Goal: Task Accomplishment & Management: Complete application form

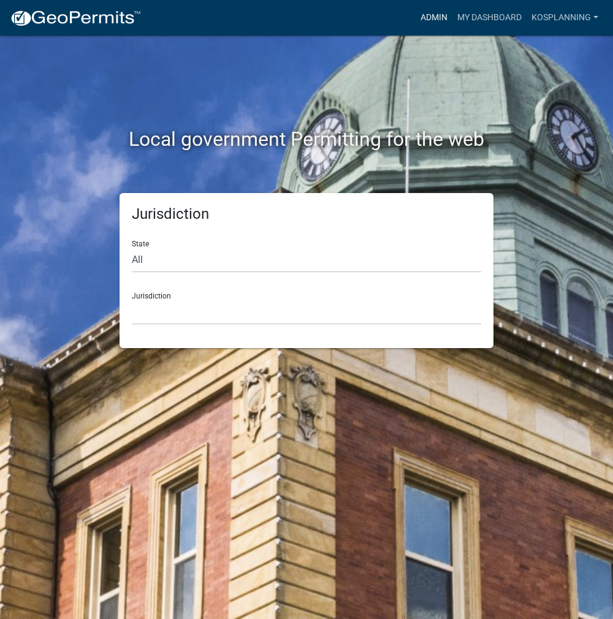
click at [441, 23] on link "Admin" at bounding box center [434, 17] width 37 height 23
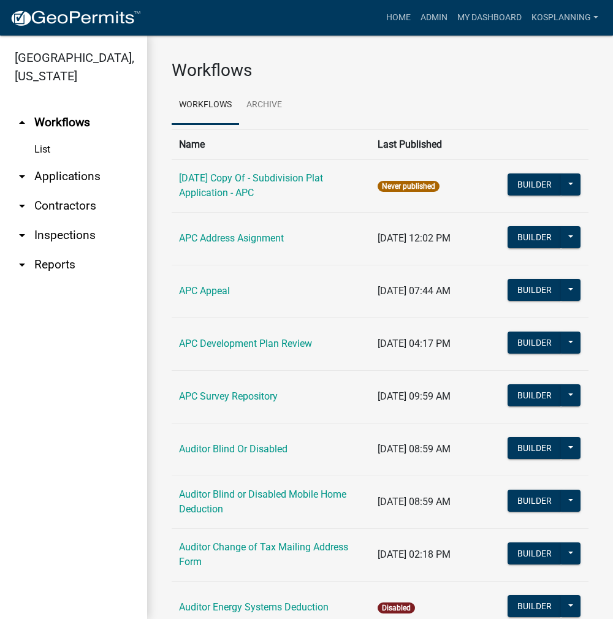
click at [87, 204] on link "arrow_drop_down Contractors" at bounding box center [73, 205] width 147 height 29
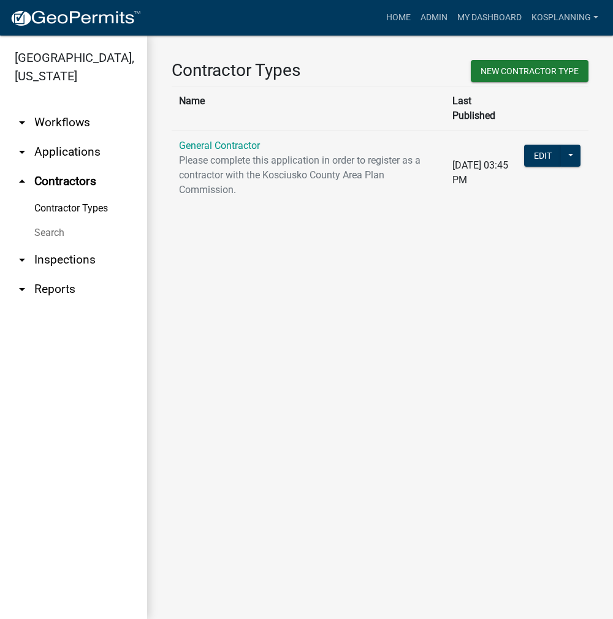
click at [218, 153] on p "Please complete this application in order to register as a contractor with the …" at bounding box center [308, 175] width 259 height 44
click at [223, 140] on link "General Contractor" at bounding box center [219, 146] width 81 height 12
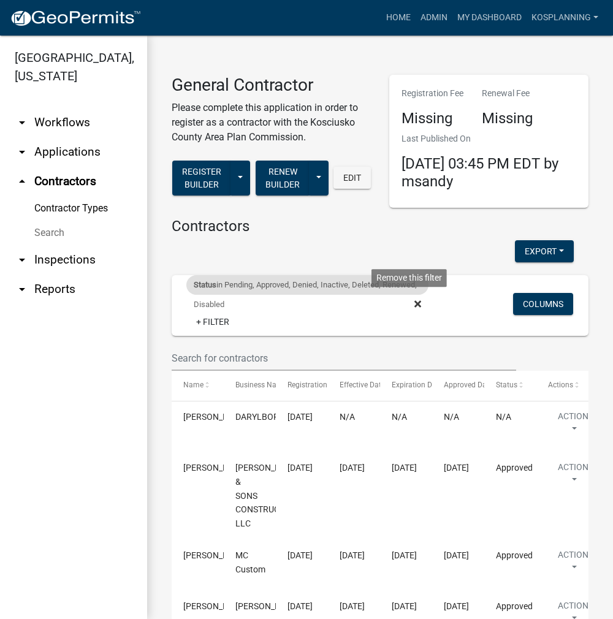
click at [414, 303] on icon at bounding box center [417, 303] width 7 height 7
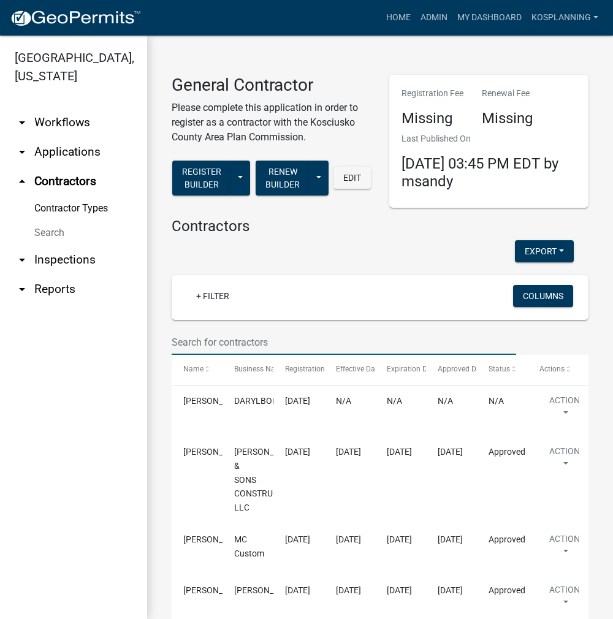
click at [218, 340] on input "text" at bounding box center [344, 342] width 344 height 25
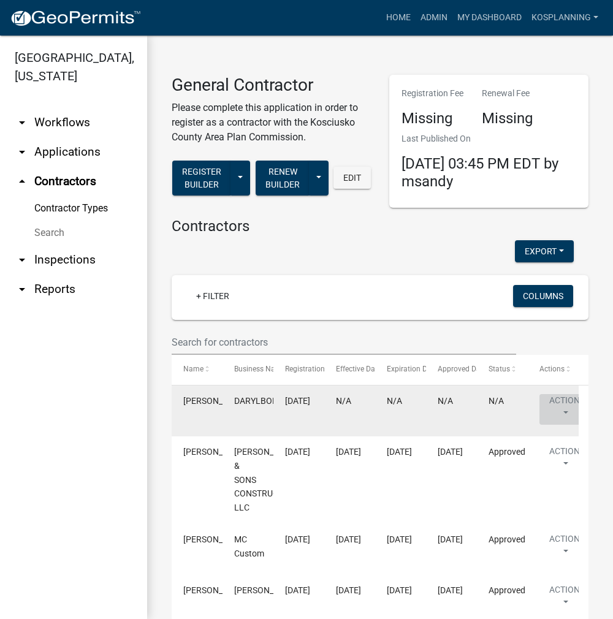
click at [556, 404] on button "Action" at bounding box center [564, 409] width 50 height 31
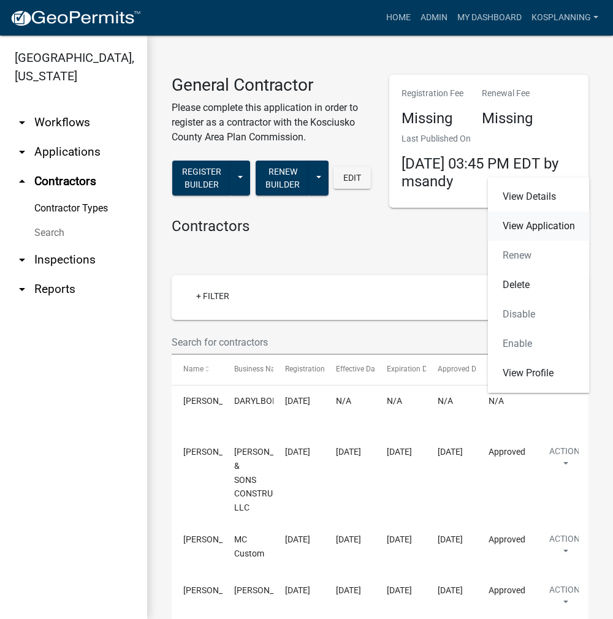
click at [535, 226] on link "View Application" at bounding box center [539, 225] width 102 height 29
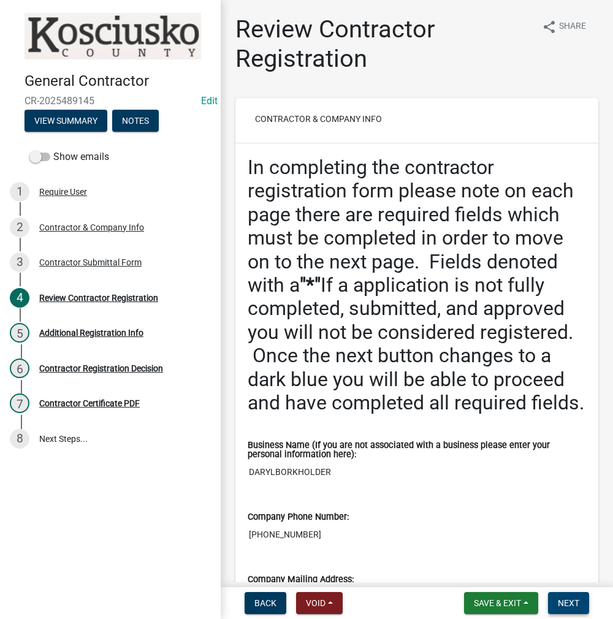
click at [571, 606] on span "Next" at bounding box center [568, 603] width 21 height 10
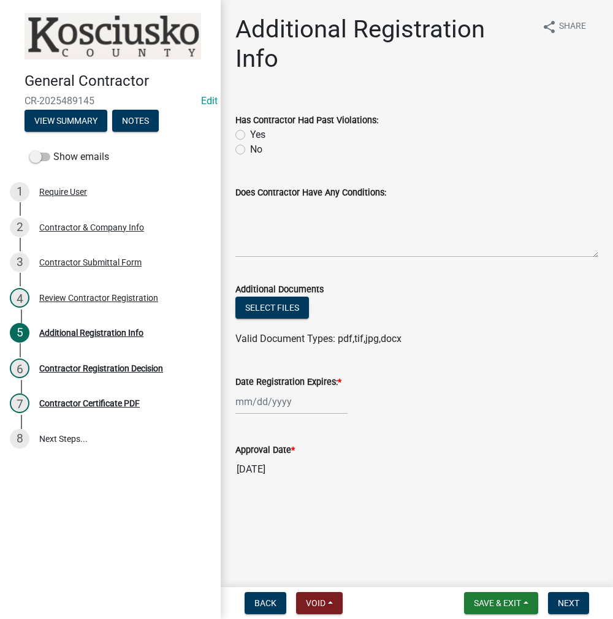
click at [250, 149] on label "No" at bounding box center [256, 149] width 12 height 15
click at [250, 149] on input "No" at bounding box center [254, 146] width 8 height 8
radio input "true"
click at [293, 233] on textarea "Does Contractor Have Any Conditions:" at bounding box center [416, 229] width 363 height 58
type textarea "none"
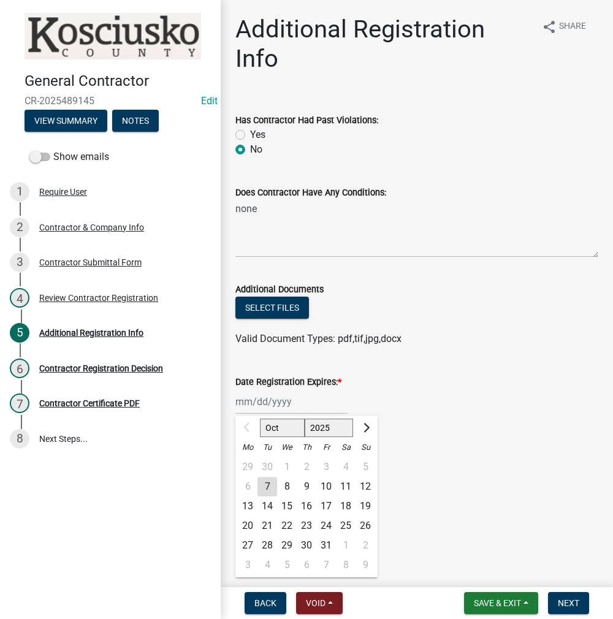
click at [278, 402] on div "Oct Nov [DATE] 2026 2027 2028 2029 2030 2031 2032 2033 2034 2035 2036 2037 2038…" at bounding box center [291, 401] width 112 height 25
click at [324, 425] on select "2025 2026 2027 2028 2029 2030 2031 2032 2033 2034 2035 2036 2037 2038 2039 2040…" at bounding box center [329, 428] width 49 height 18
select select "2026"
click at [305, 419] on select "2025 2026 2027 2028 2029 2030 2031 2032 2033 2034 2035 2036 2037 2038 2039 2040…" at bounding box center [329, 428] width 49 height 18
click at [287, 484] on div "7" at bounding box center [287, 487] width 20 height 20
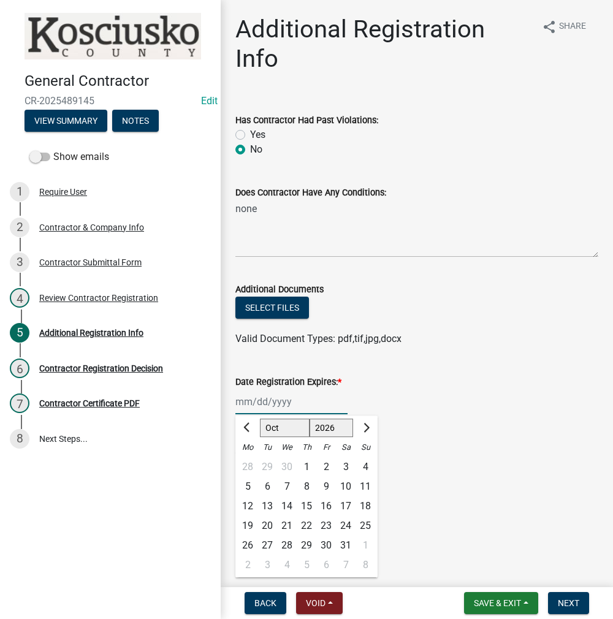
type input "[DATE]"
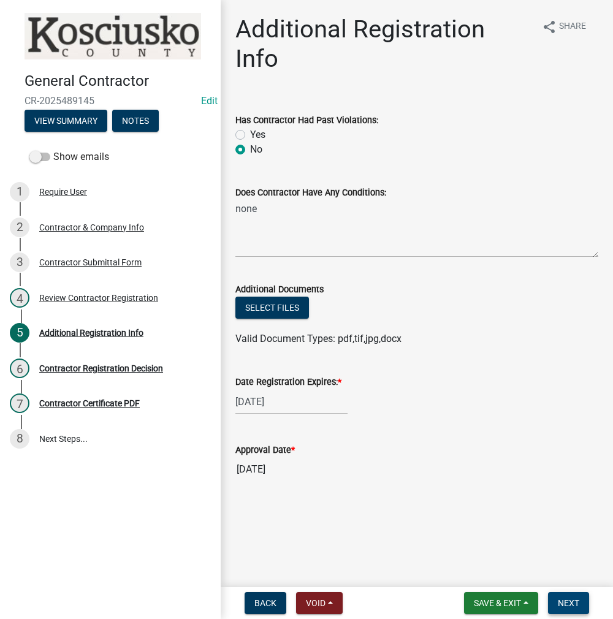
click at [562, 604] on span "Next" at bounding box center [568, 603] width 21 height 10
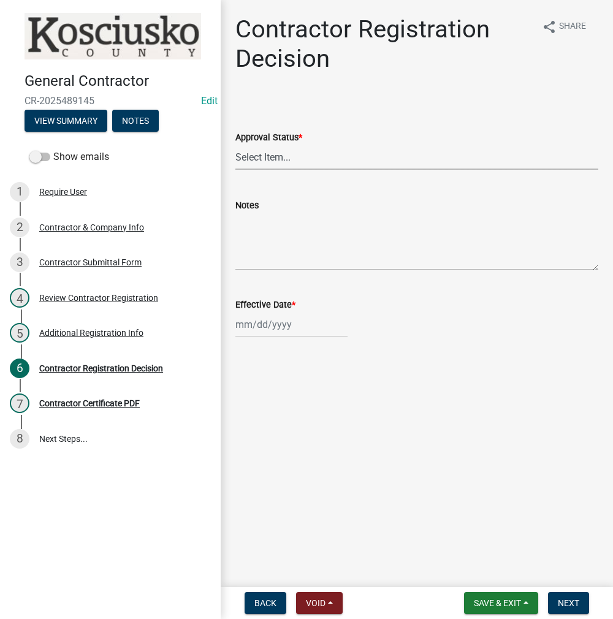
click at [269, 157] on select "Select Item... Approved Denied" at bounding box center [416, 157] width 363 height 25
click at [235, 145] on select "Select Item... Approved Denied" at bounding box center [416, 157] width 363 height 25
select select "8e4351d7-4ebf-4714-a7c9-c8187f00e083"
click at [278, 321] on div at bounding box center [291, 324] width 112 height 25
select select "10"
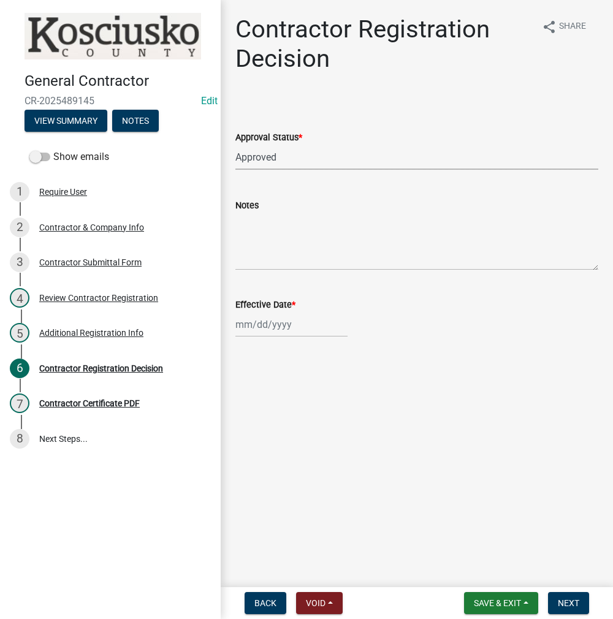
select select "2025"
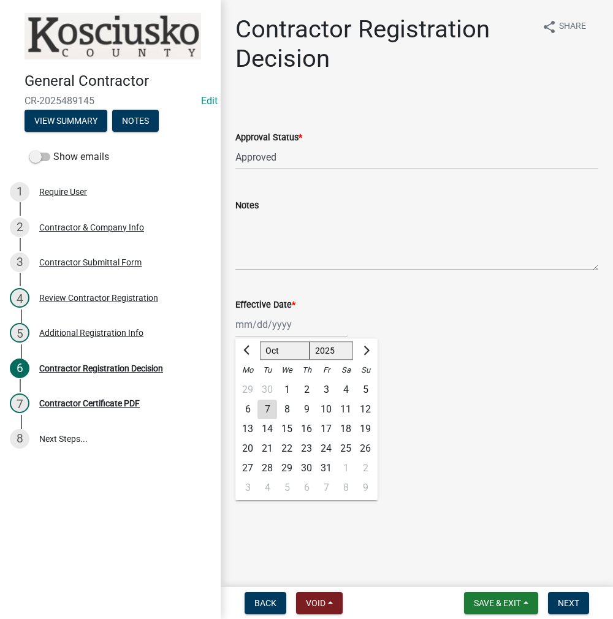
click at [269, 403] on div "7" at bounding box center [267, 410] width 20 height 20
type input "[DATE]"
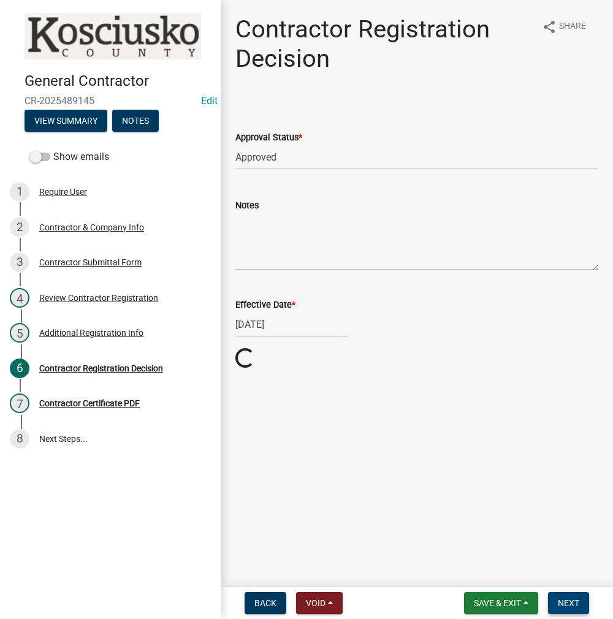
click at [587, 607] on button "Next" at bounding box center [568, 603] width 41 height 22
click at [566, 608] on span "Next" at bounding box center [568, 603] width 21 height 10
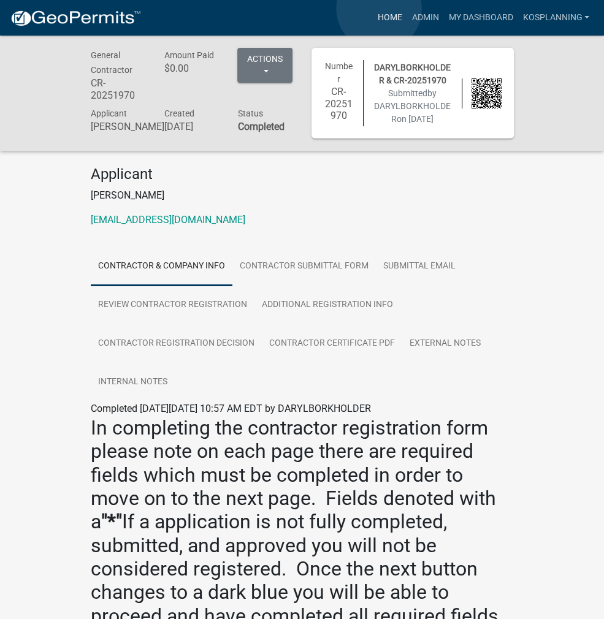
click at [379, 9] on link "Home" at bounding box center [389, 17] width 34 height 23
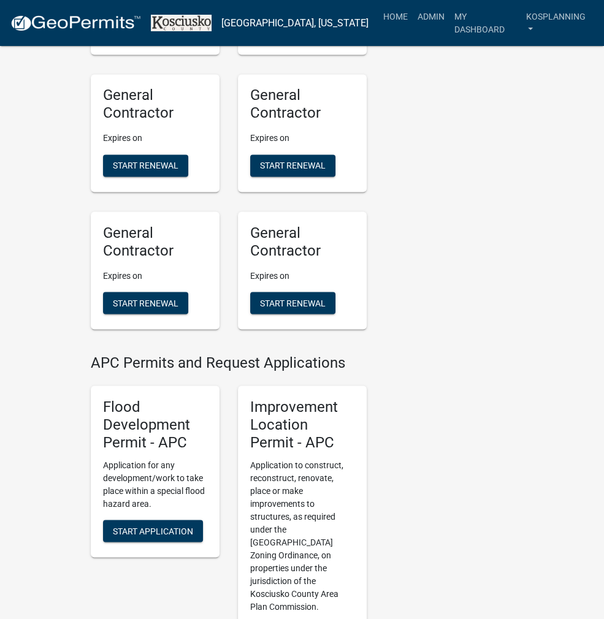
scroll to position [1349, 0]
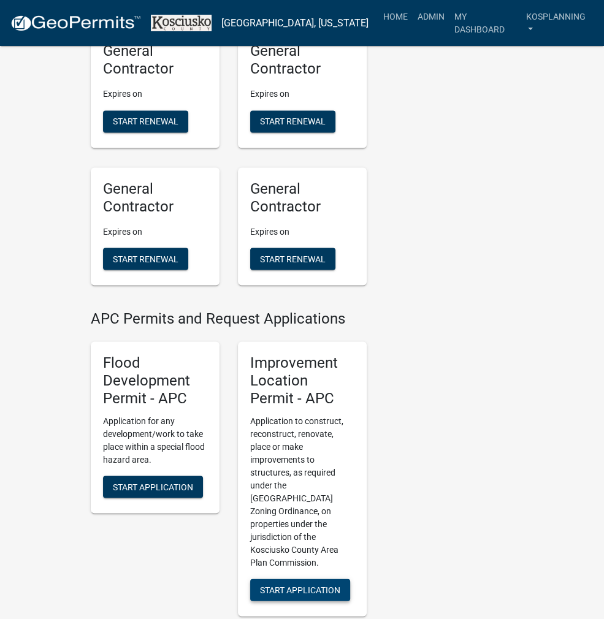
click at [291, 579] on button "Start Application" at bounding box center [300, 590] width 100 height 22
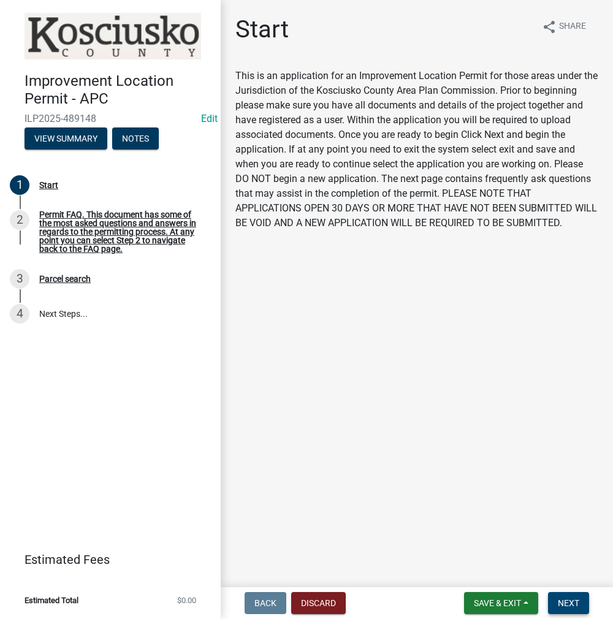
click at [569, 601] on span "Next" at bounding box center [568, 603] width 21 height 10
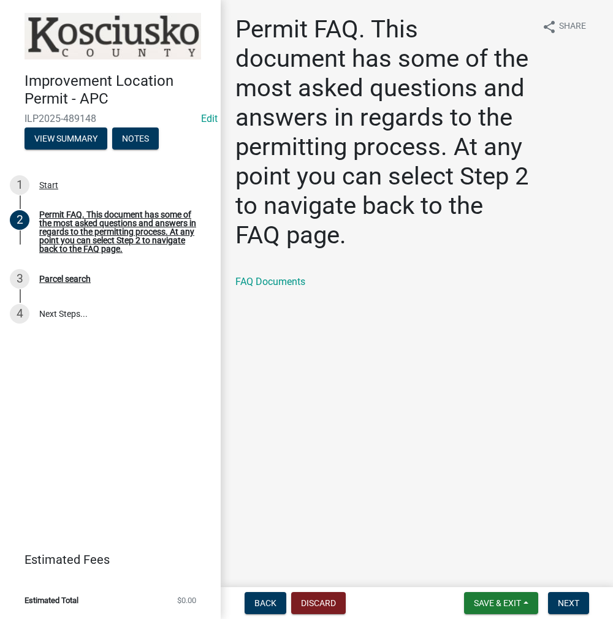
click at [569, 614] on nav "Back Discard Save & Exit Save Save & Exit Next" at bounding box center [417, 603] width 392 height 32
click at [569, 606] on span "Next" at bounding box center [568, 603] width 21 height 10
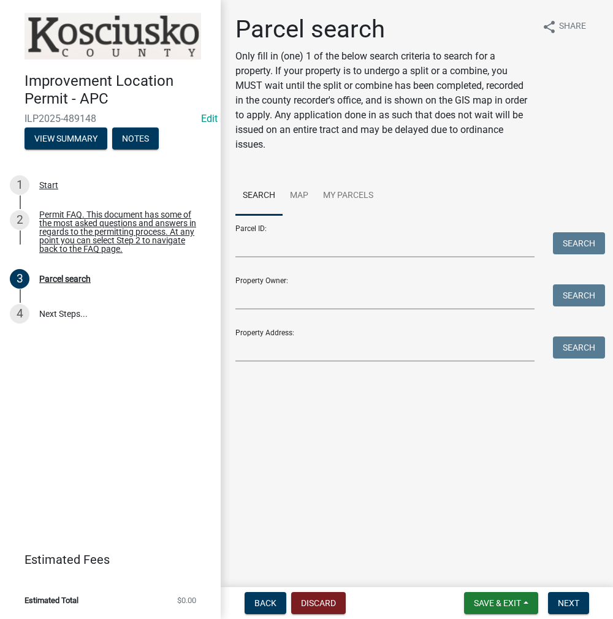
click at [235, 241] on div at bounding box center [385, 244] width 318 height 25
click at [240, 247] on input "Parcel ID:" at bounding box center [384, 244] width 299 height 25
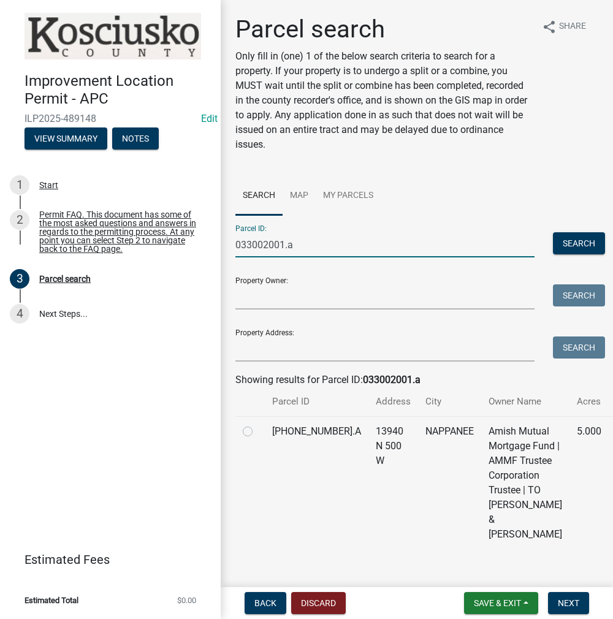
type input "033002001.a"
click at [257, 424] on label at bounding box center [257, 424] width 0 height 0
click at [257, 432] on input "radio" at bounding box center [261, 428] width 8 height 8
radio input "true"
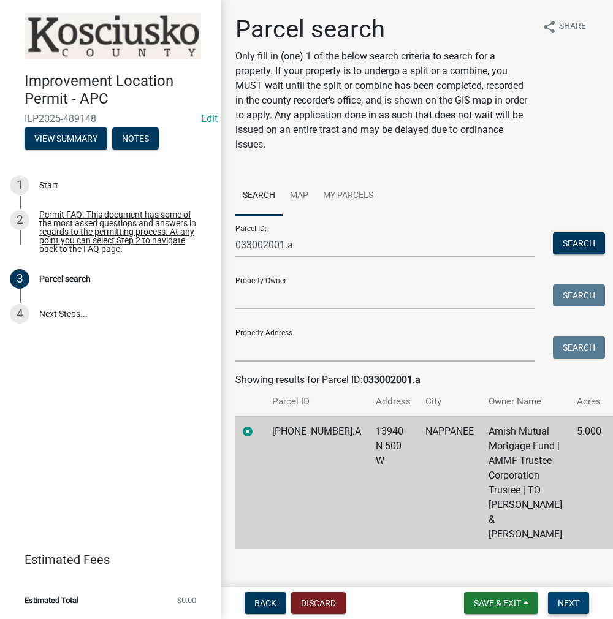
click at [569, 608] on span "Next" at bounding box center [568, 603] width 21 height 10
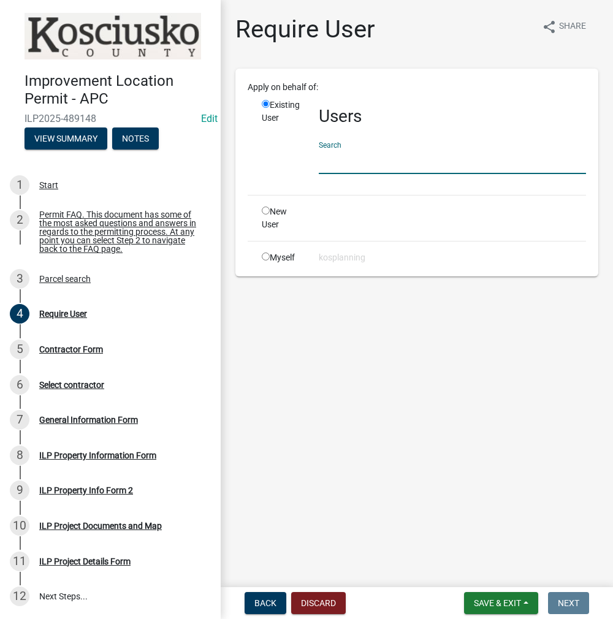
click at [349, 149] on input "text" at bounding box center [452, 161] width 267 height 25
type input "d"
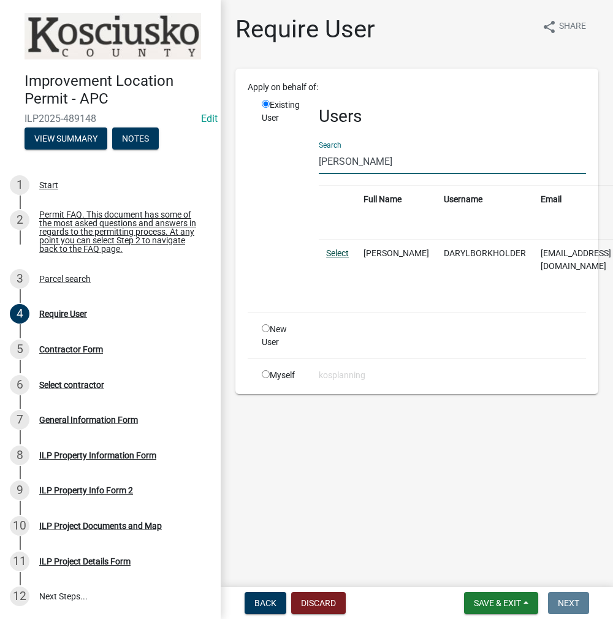
type input "[PERSON_NAME]"
click at [332, 256] on link "Select" at bounding box center [337, 253] width 23 height 10
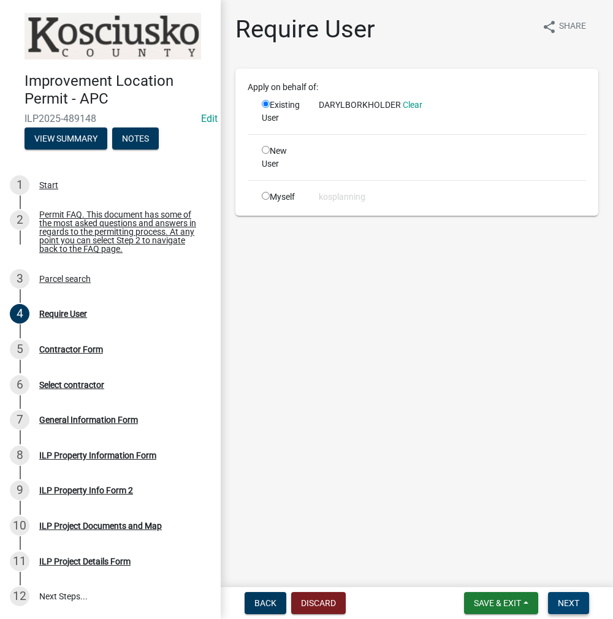
click at [571, 598] on span "Next" at bounding box center [568, 603] width 21 height 10
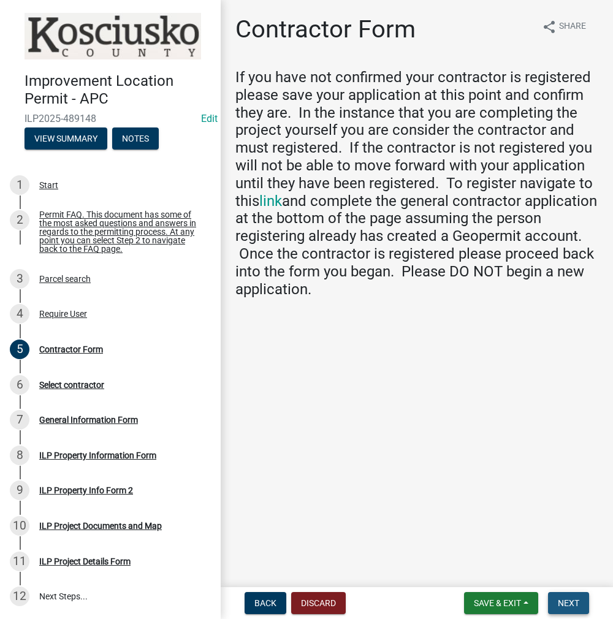
click at [580, 599] on button "Next" at bounding box center [568, 603] width 41 height 22
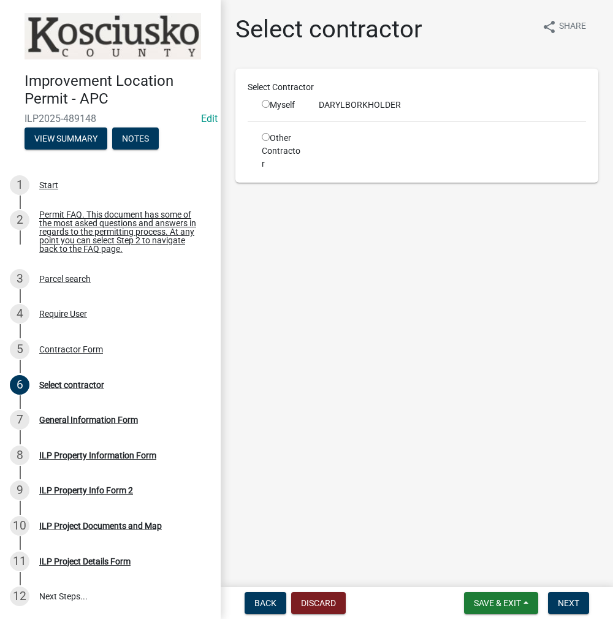
click at [264, 102] on input "radio" at bounding box center [266, 104] width 8 height 8
radio input "true"
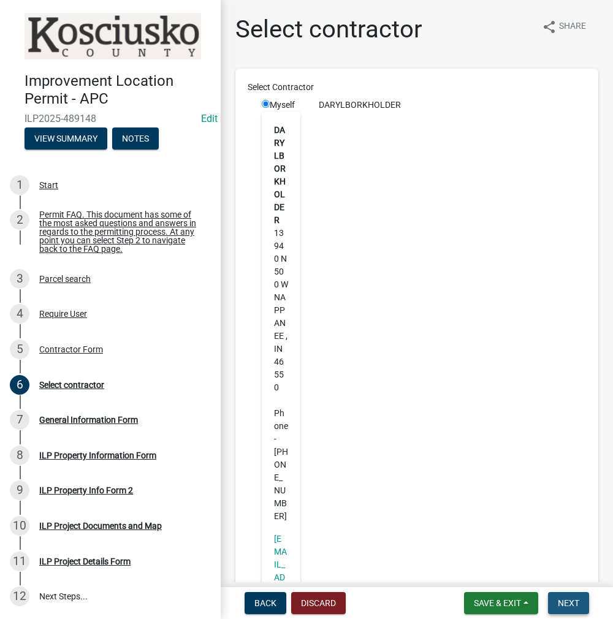
click at [581, 598] on button "Next" at bounding box center [568, 603] width 41 height 22
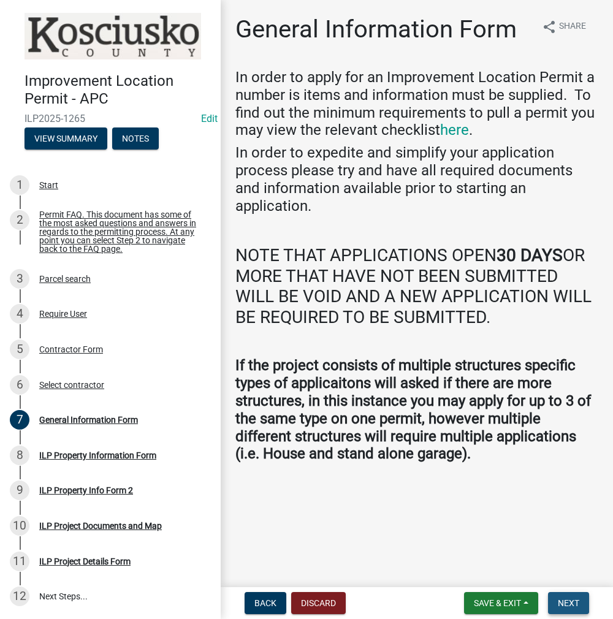
click at [559, 605] on span "Next" at bounding box center [568, 603] width 21 height 10
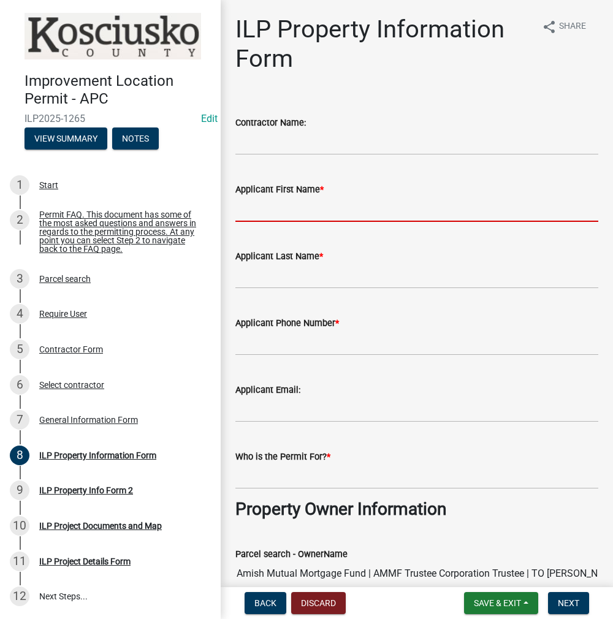
click at [262, 211] on input "Applicant First Name *" at bounding box center [416, 209] width 363 height 25
type input "[PERSON_NAME]"
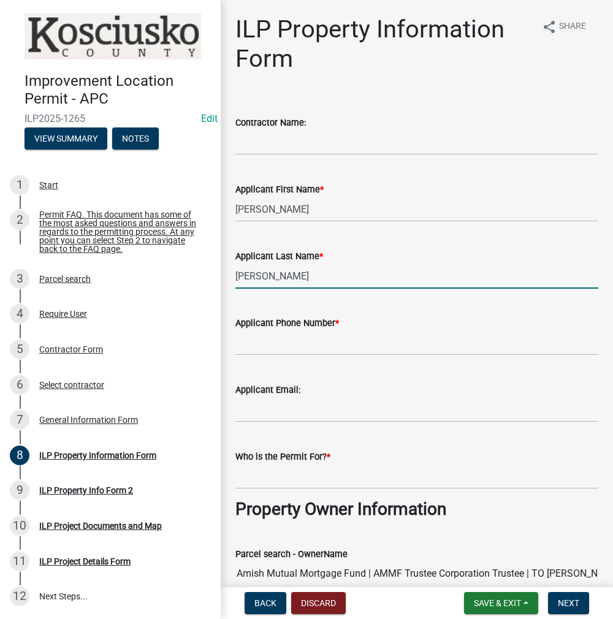
type input "[PERSON_NAME]"
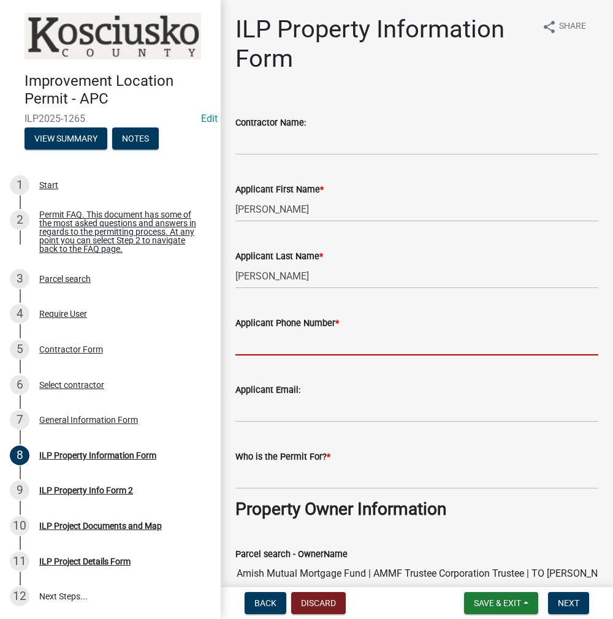
paste input "[PHONE_NUMBER]"
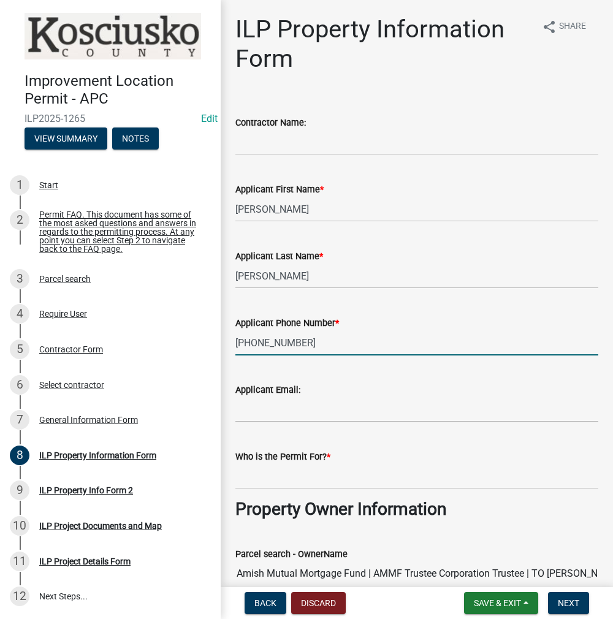
type input "[PHONE_NUMBER]"
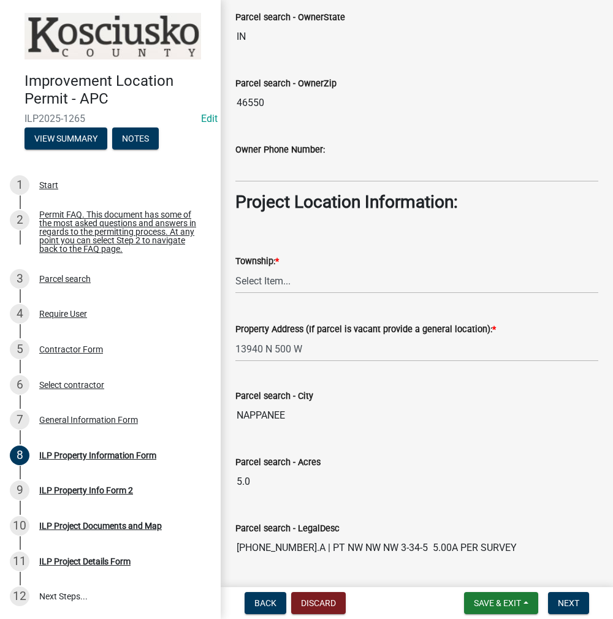
scroll to position [858, 0]
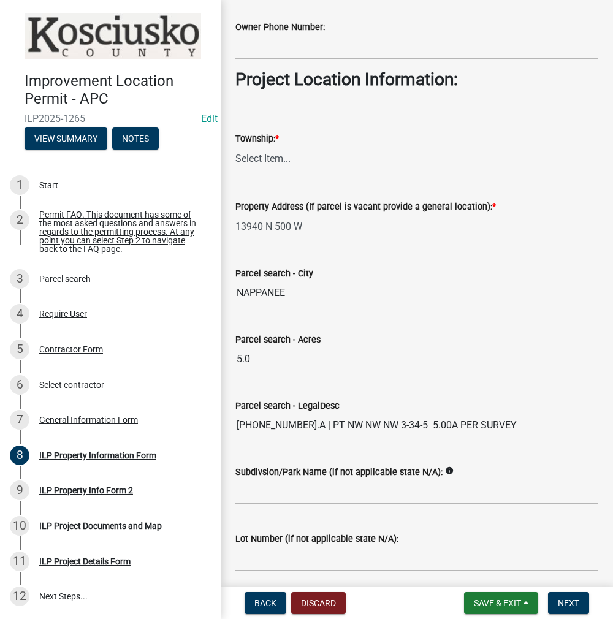
type input "[PERSON_NAME]"
click at [272, 162] on select "Select Item... [PERSON_NAME] - Elkhart Co Clay Etna [GEOGRAPHIC_DATA][PERSON_NA…" at bounding box center [416, 158] width 363 height 25
click at [235, 146] on select "Select Item... [PERSON_NAME] - Elkhart Co Clay Etna [GEOGRAPHIC_DATA][PERSON_NA…" at bounding box center [416, 158] width 363 height 25
select select "932d3346-0424-47ac-88f9-944c5d60a60e"
drag, startPoint x: 574, startPoint y: 606, endPoint x: 569, endPoint y: 599, distance: 8.5
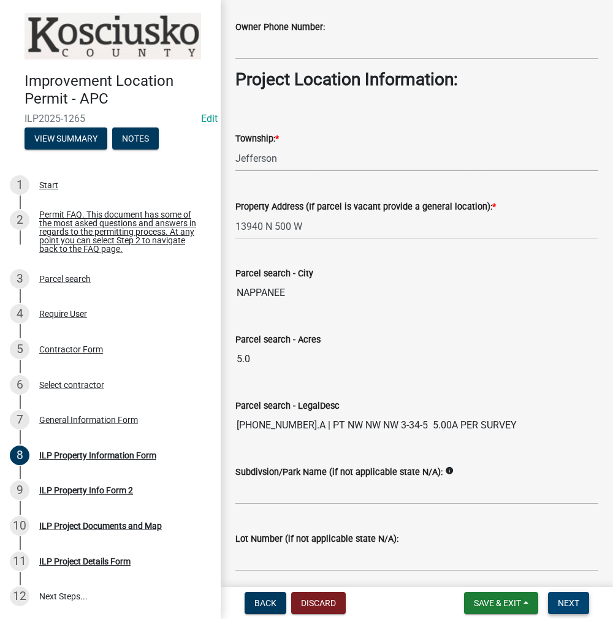
click at [573, 606] on span "Next" at bounding box center [568, 603] width 21 height 10
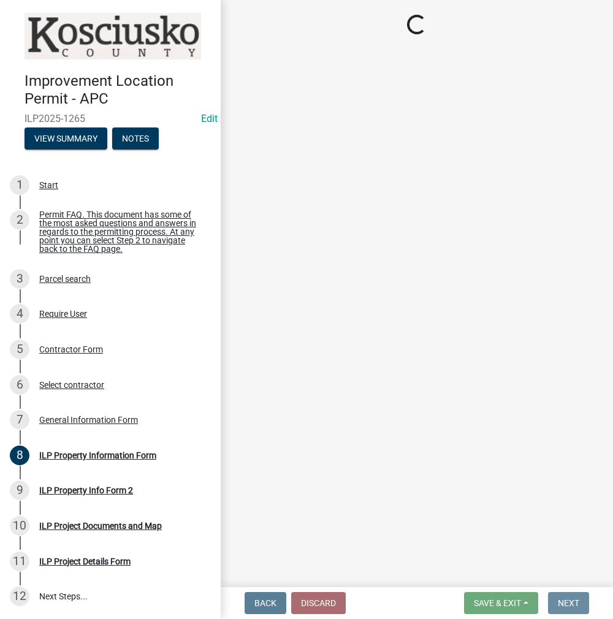
scroll to position [0, 0]
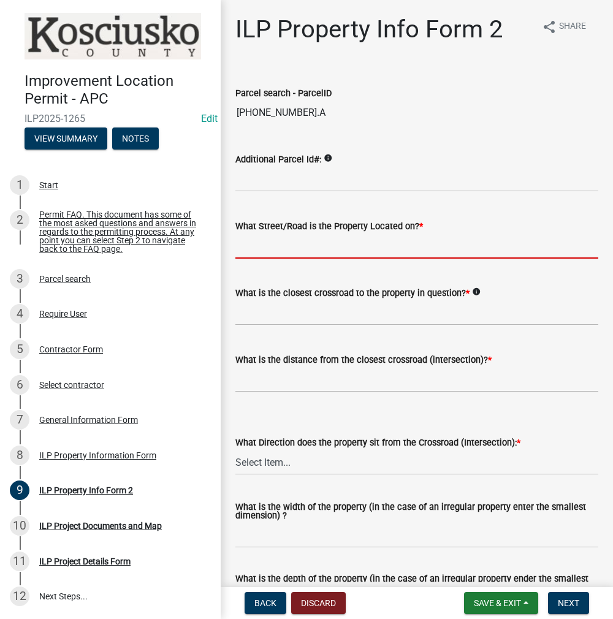
click at [311, 245] on input "What Street/Road is the Property Located on? *" at bounding box center [416, 246] width 363 height 25
type input "500 W"
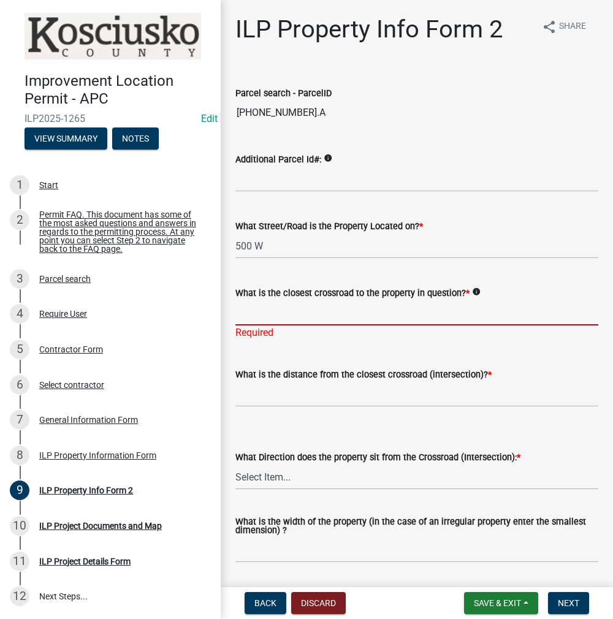
click at [262, 315] on input "What is the closest crossroad to the property in question? *" at bounding box center [416, 312] width 363 height 25
type input "1350 N"
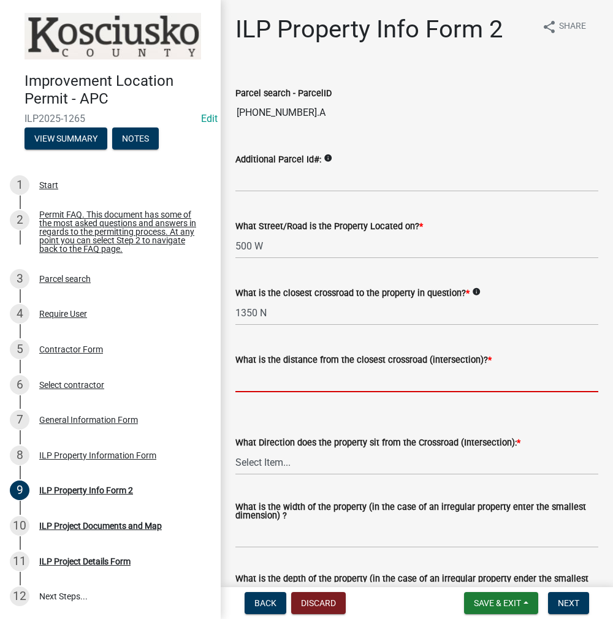
click at [257, 398] on wm-data-entity-input "What is the distance from the closest crossroad (intersection)? *" at bounding box center [416, 369] width 363 height 68
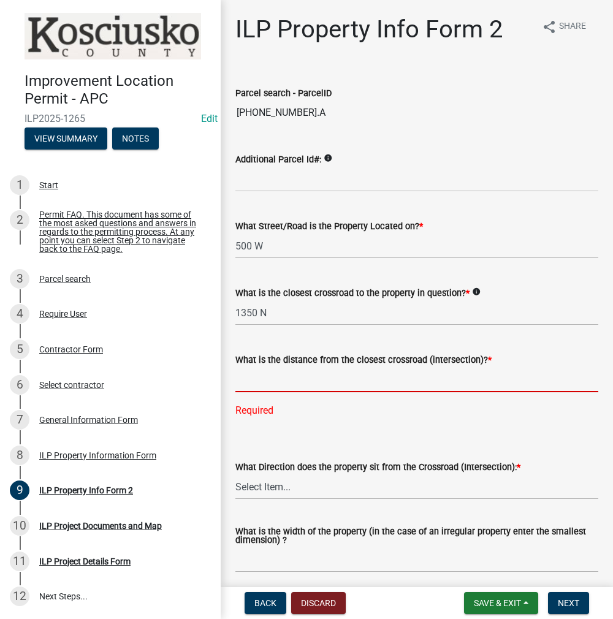
click at [268, 379] on input "text" at bounding box center [416, 379] width 363 height 25
type input "2674"
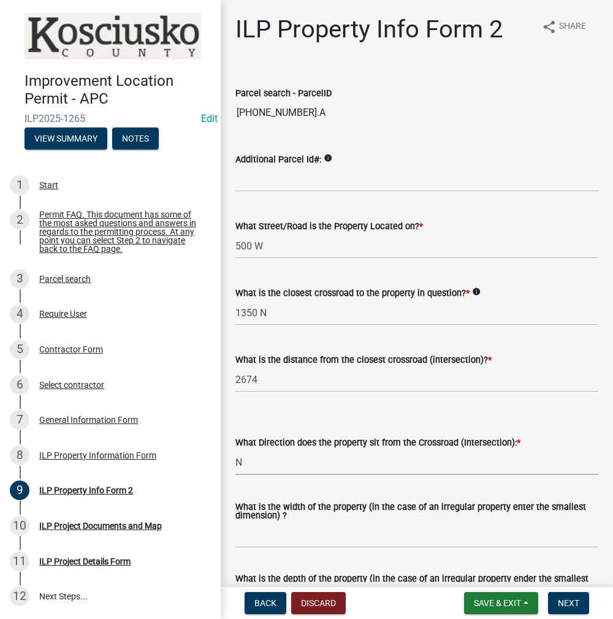
select select "0609af41-fe40-4fa2-880d-6f54f567ae8e"
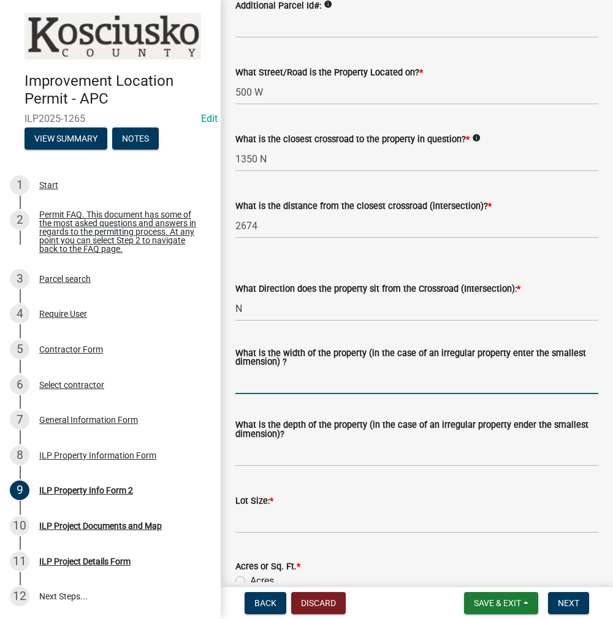
scroll to position [184, 0]
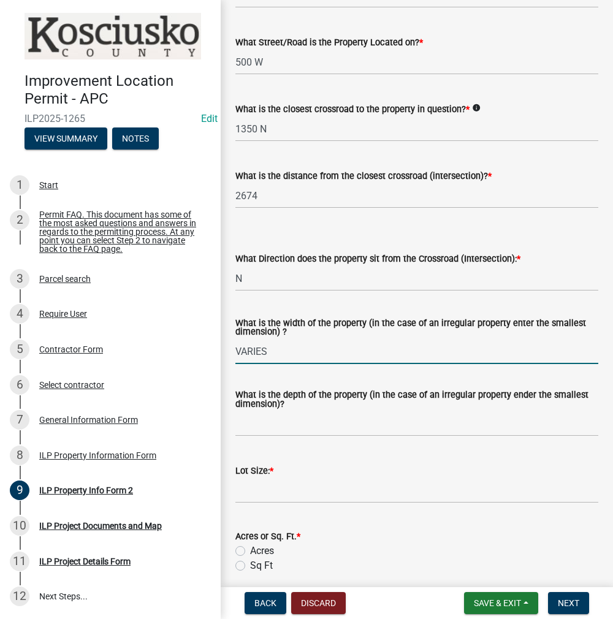
type input "VARIES"
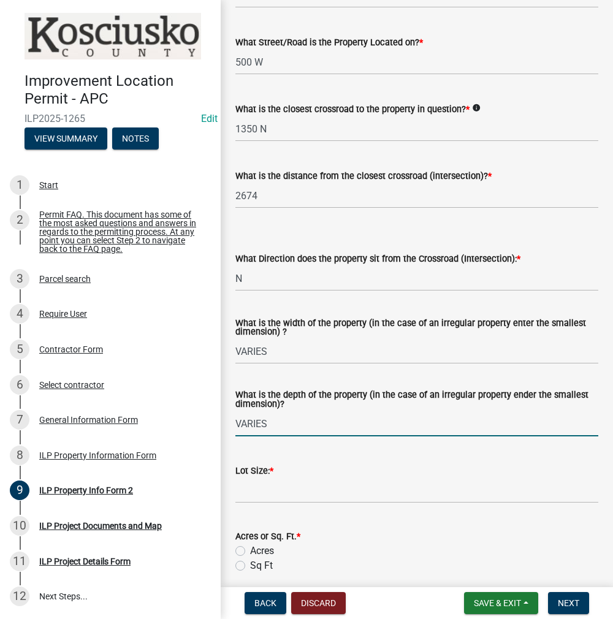
type input "VARIES"
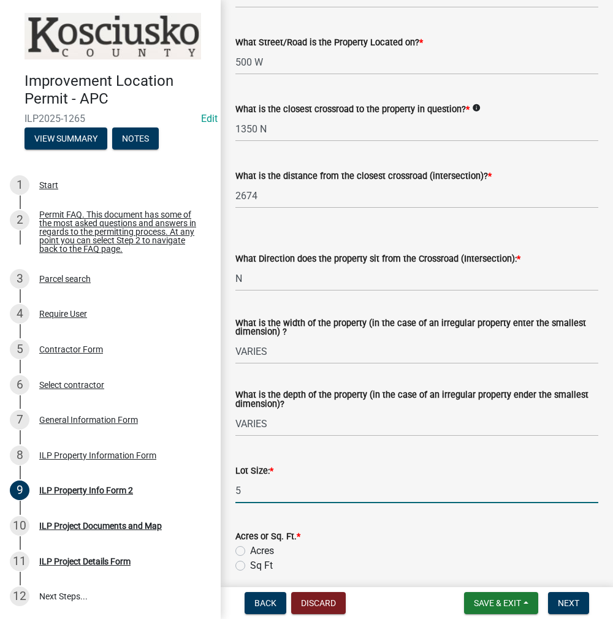
type input "5"
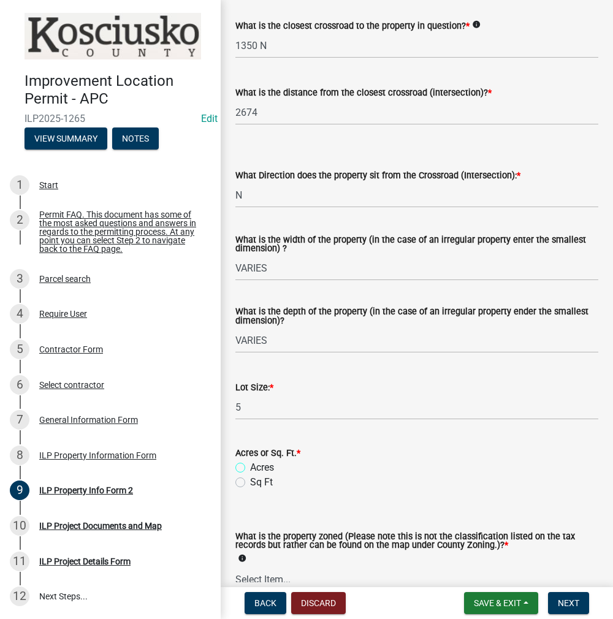
scroll to position [429, 0]
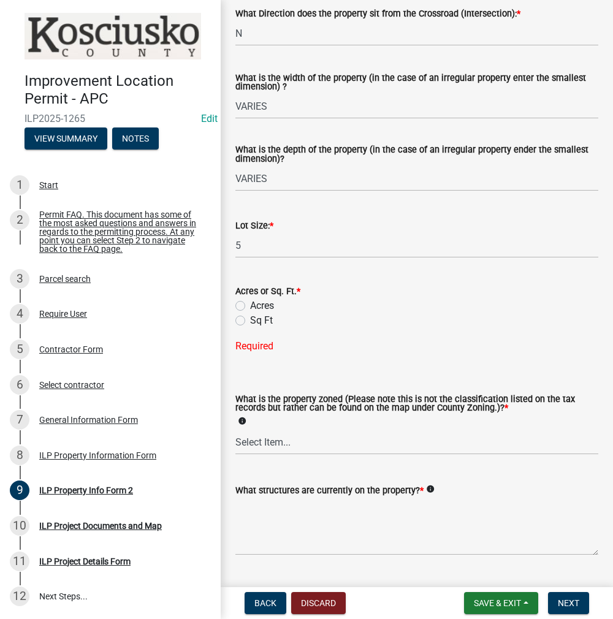
click at [250, 305] on label "Acres" at bounding box center [262, 306] width 24 height 15
click at [250, 305] on input "Acres" at bounding box center [254, 303] width 8 height 8
radio input "true"
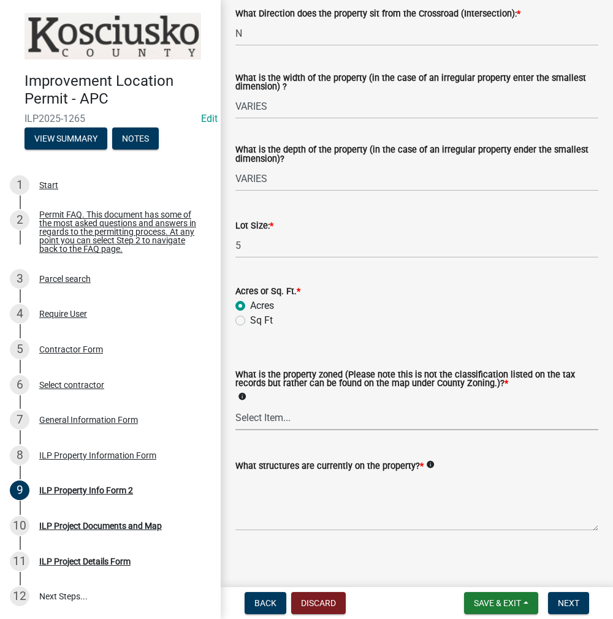
click at [301, 420] on select "Select Item... Agricultural Agricultural 2 Commercial Environmental Industrial …" at bounding box center [416, 417] width 363 height 25
click at [235, 406] on select "Select Item... Agricultural Agricultural 2 Commercial Environmental Industrial …" at bounding box center [416, 417] width 363 height 25
select select "ea119d11-e52e-4559-b746-af06211fe819"
click at [308, 490] on textarea "What structures are currently on the property? *" at bounding box center [416, 502] width 363 height 58
click at [328, 486] on textarea "RESIDENCE" at bounding box center [416, 502] width 363 height 58
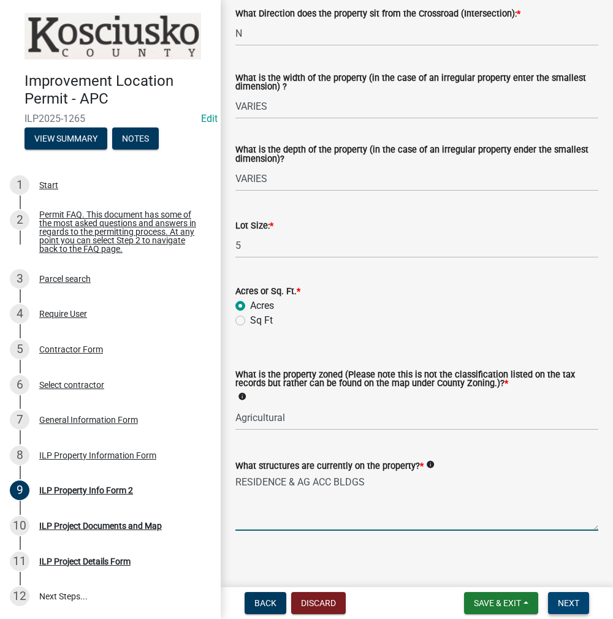
type textarea "RESIDENCE & AG ACC BLDGS"
click at [583, 609] on button "Next" at bounding box center [568, 603] width 41 height 22
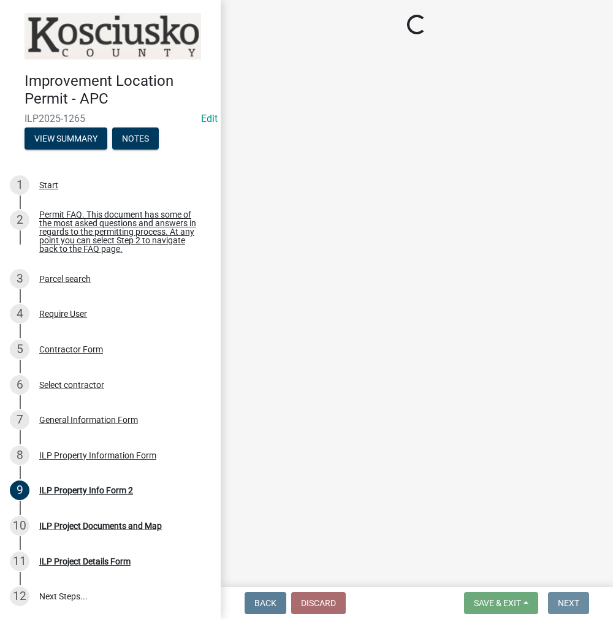
scroll to position [0, 0]
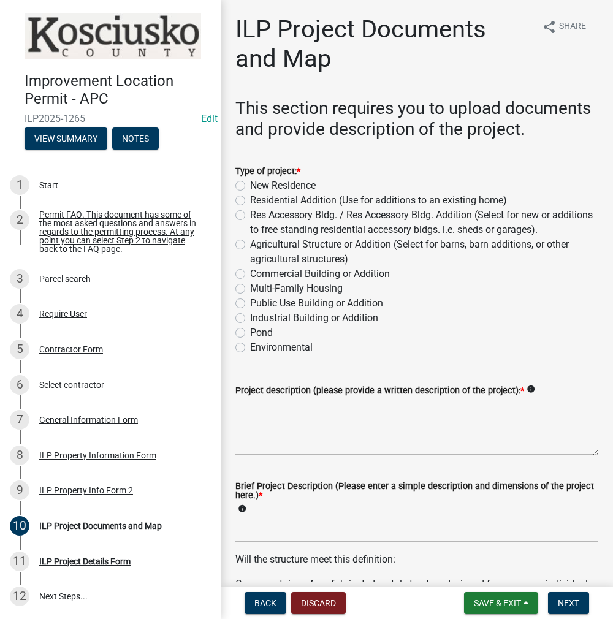
click at [250, 267] on label "Agricultural Structure or Addition (Select for barns, barn additions, or other …" at bounding box center [424, 251] width 348 height 29
click at [250, 245] on input "Agricultural Structure or Addition (Select for barns, barn additions, or other …" at bounding box center [254, 241] width 8 height 8
radio input "true"
click at [275, 454] on textarea "Project description (please provide a written description of the project): *" at bounding box center [416, 427] width 363 height 58
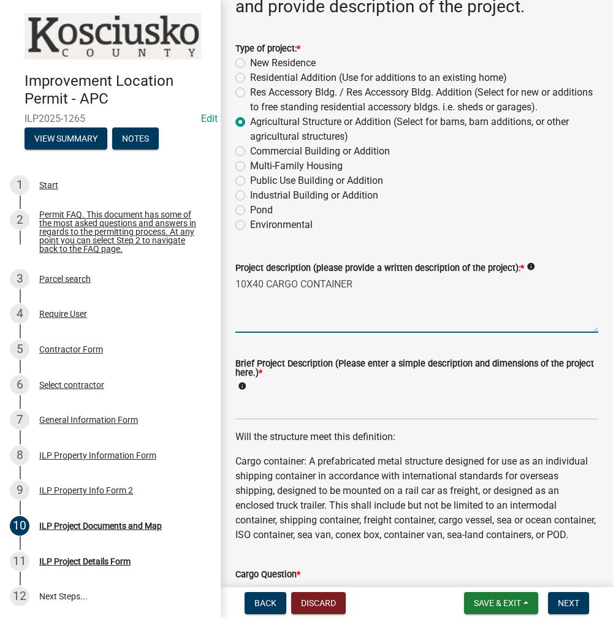
type textarea "10X40 CARGO CONTAINER"
click at [255, 420] on input "Brief Project Description (Please enter a simple description and dimensions of …" at bounding box center [416, 407] width 363 height 25
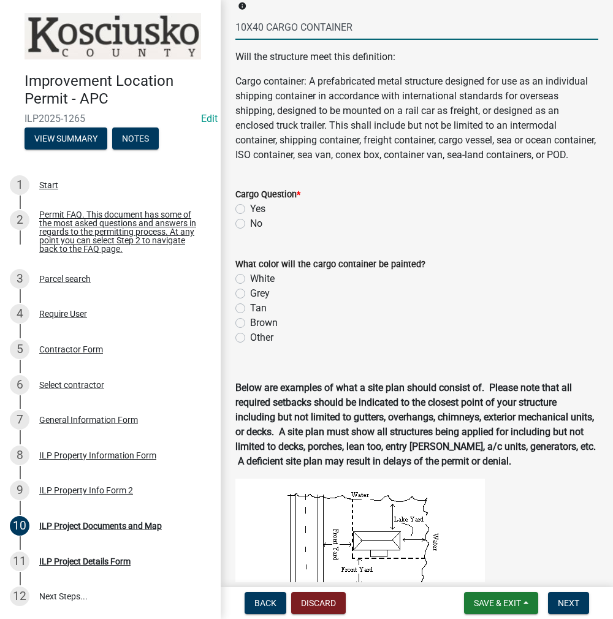
scroll to position [552, 0]
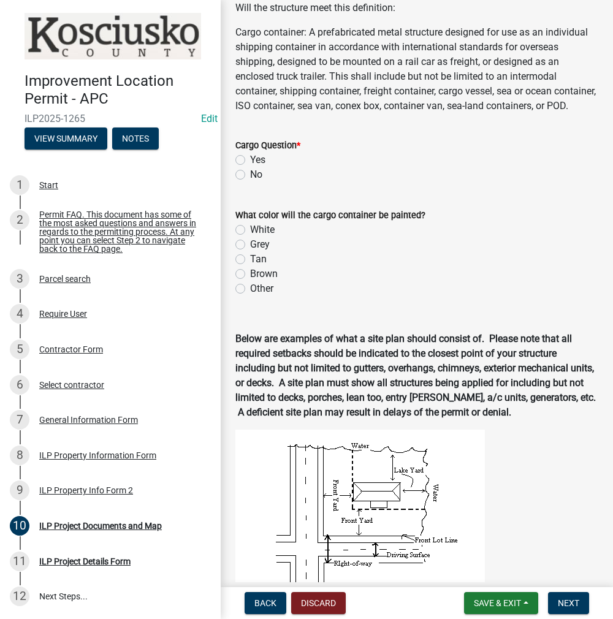
type input "10X40 CARGO CONTAINER"
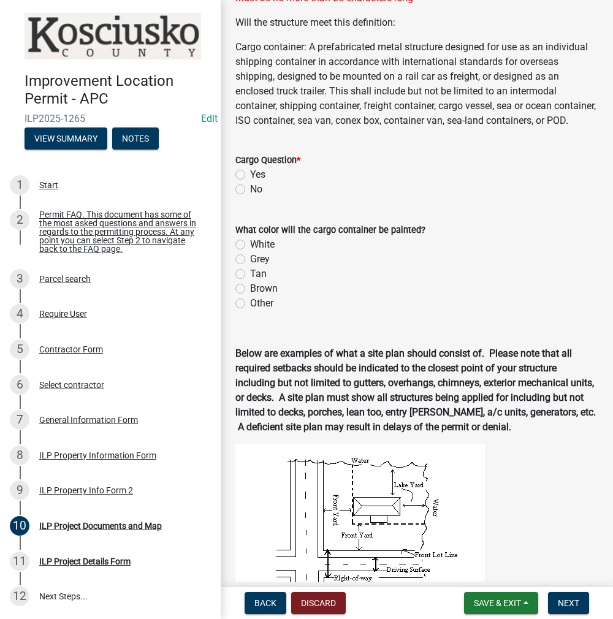
click at [238, 296] on div "What color will the cargo container be painted? White Grey Tan Brown Other" at bounding box center [416, 267] width 363 height 88
click at [235, 309] on div "What color will the cargo container be painted? White Grey Tan Brown Other" at bounding box center [416, 259] width 381 height 103
click at [250, 281] on label "Tan" at bounding box center [258, 274] width 17 height 15
click at [250, 275] on input "Tan" at bounding box center [254, 271] width 8 height 8
radio input "true"
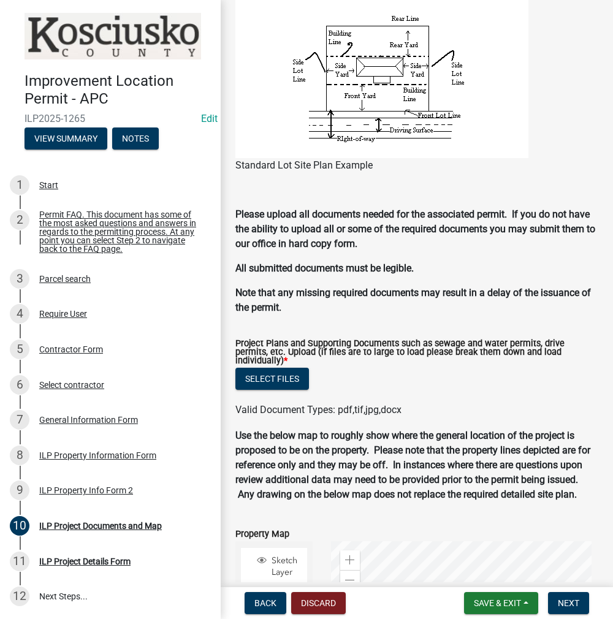
scroll to position [1287, 0]
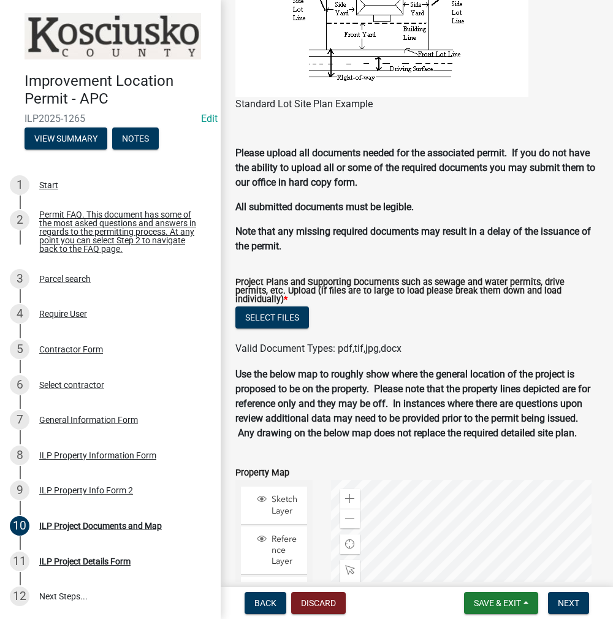
click at [293, 307] on div "Project Plans and Supporting Documents such as sewage and water permits, drive …" at bounding box center [416, 292] width 363 height 29
click at [289, 329] on button "Select files" at bounding box center [272, 317] width 74 height 22
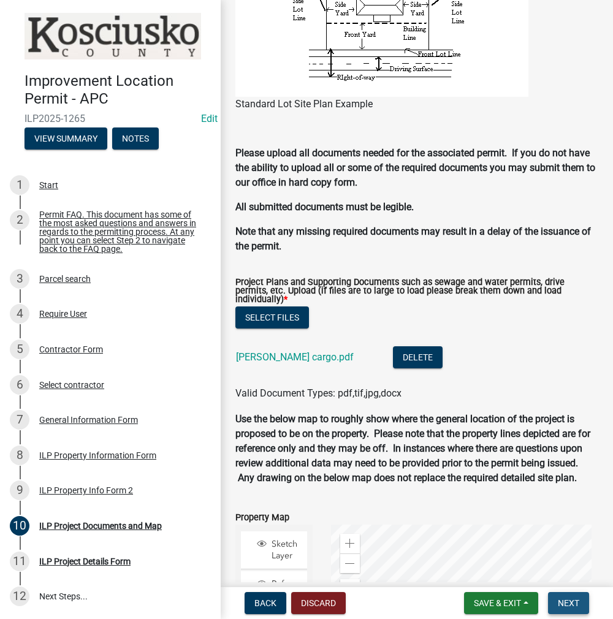
click at [561, 609] on button "Next" at bounding box center [568, 603] width 41 height 22
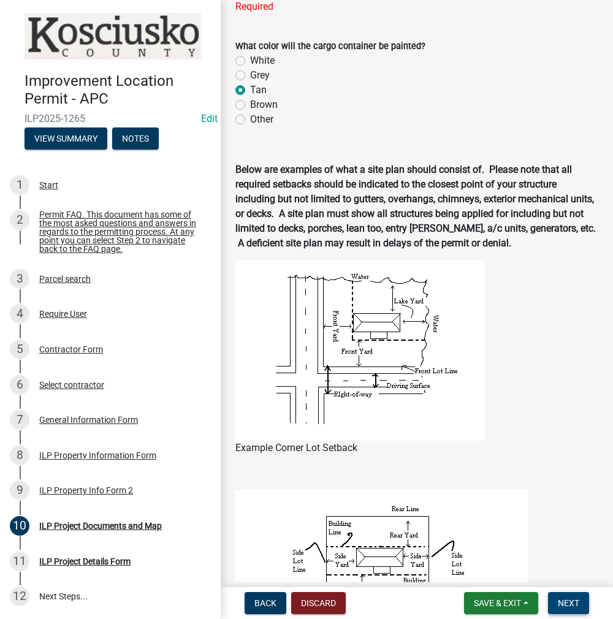
scroll to position [576, 0]
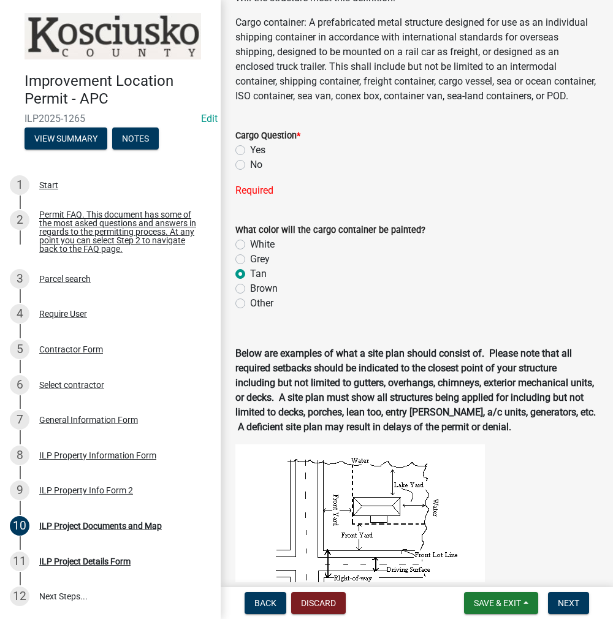
click at [250, 158] on label "Yes" at bounding box center [257, 150] width 15 height 15
click at [250, 151] on input "Yes" at bounding box center [254, 147] width 8 height 8
radio input "true"
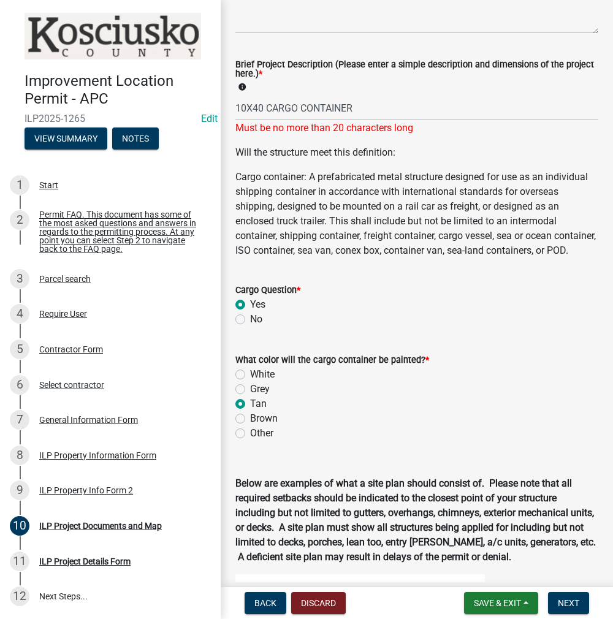
scroll to position [331, 0]
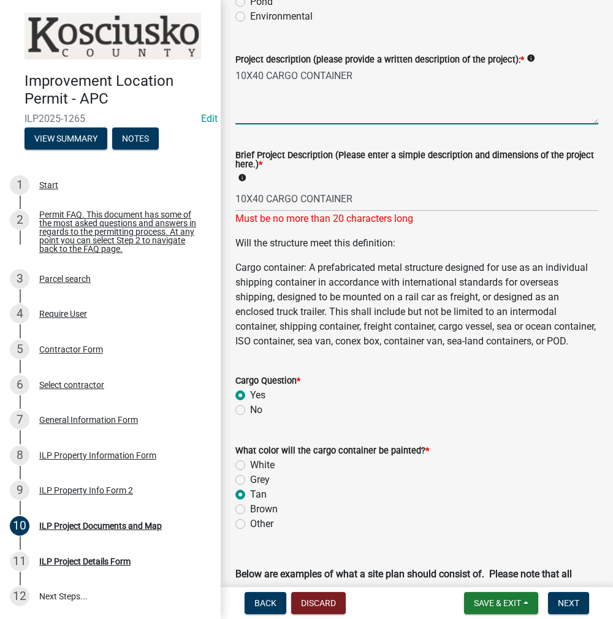
click at [376, 99] on textarea "10X40 CARGO CONTAINER" at bounding box center [416, 96] width 363 height 58
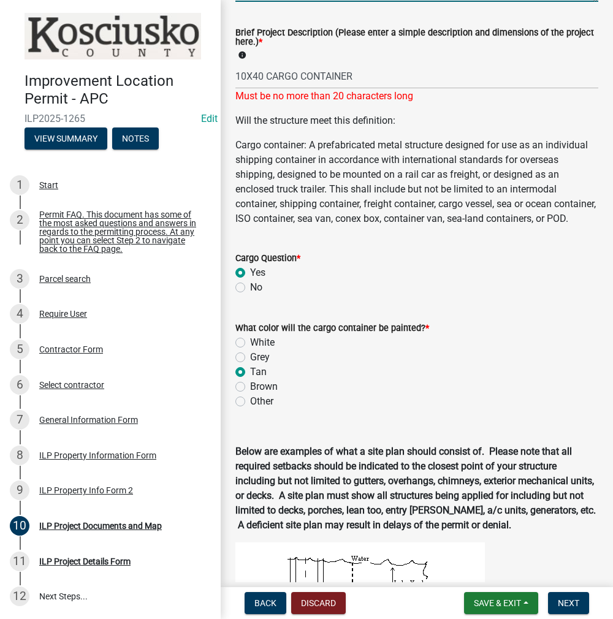
type textarea "10X40 CARGO CONTAINER (ALREADY ON PROP)"
click at [497, 394] on div "Brown" at bounding box center [416, 386] width 363 height 15
click at [360, 89] on input "10X40 CARGO CONTAINER" at bounding box center [416, 76] width 363 height 25
type input "10X40 CARGO CON"
click at [404, 205] on p "Cargo container: A prefabricated metal structure designed for use as an individ…" at bounding box center [416, 182] width 363 height 88
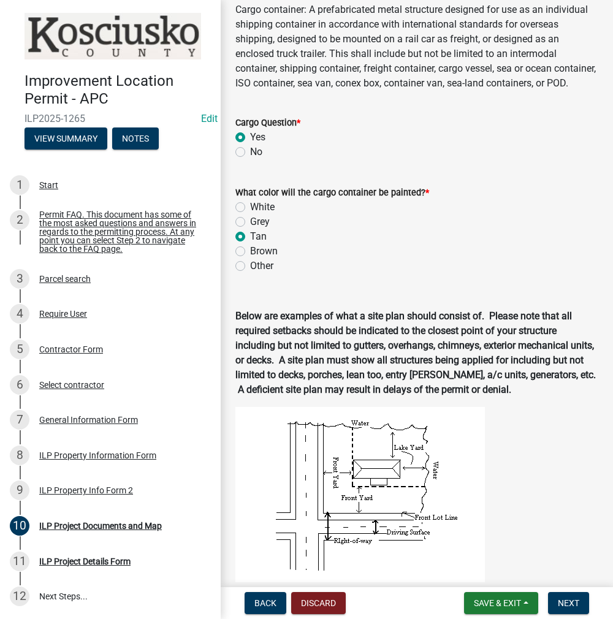
scroll to position [576, 0]
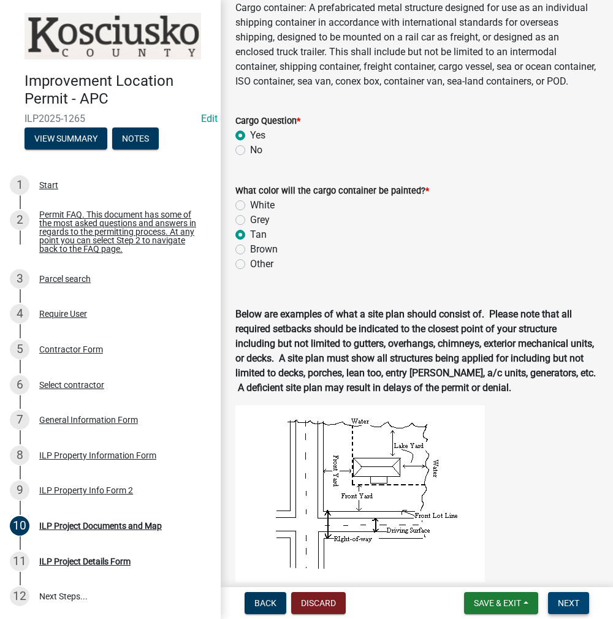
click at [575, 606] on span "Next" at bounding box center [568, 603] width 21 height 10
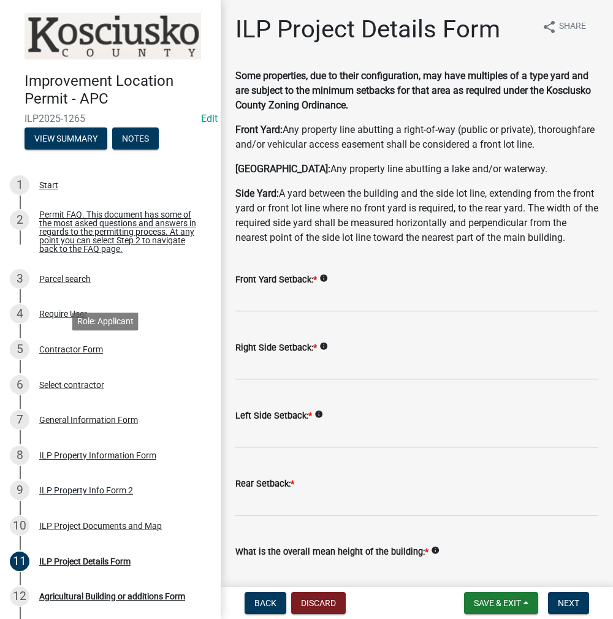
drag, startPoint x: 205, startPoint y: 338, endPoint x: 212, endPoint y: 338, distance: 6.8
click at [205, 338] on link "5 Contractor Form" at bounding box center [110, 350] width 221 height 36
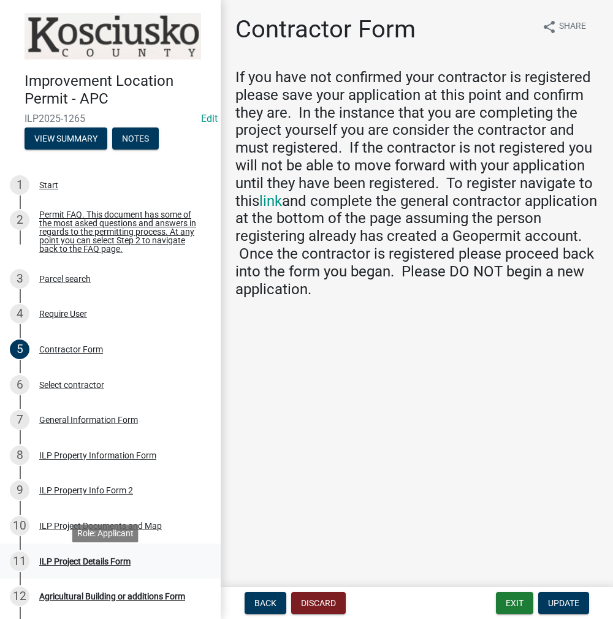
click at [120, 565] on div "ILP Project Details Form" at bounding box center [84, 561] width 91 height 9
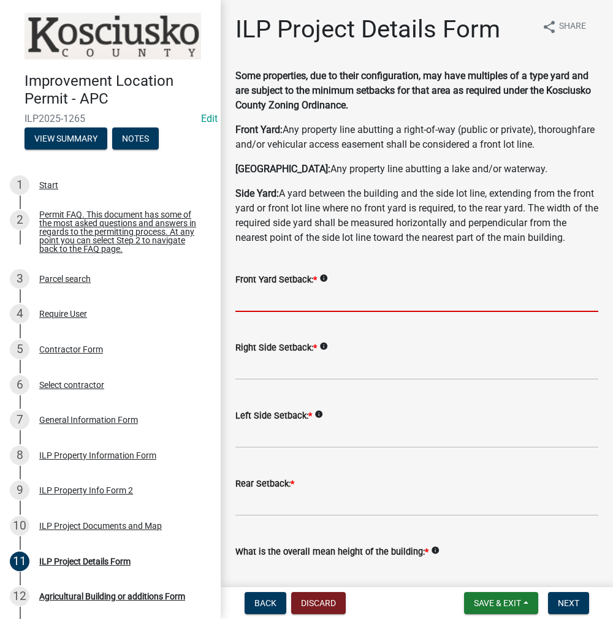
click at [289, 312] on input "text" at bounding box center [416, 299] width 363 height 25
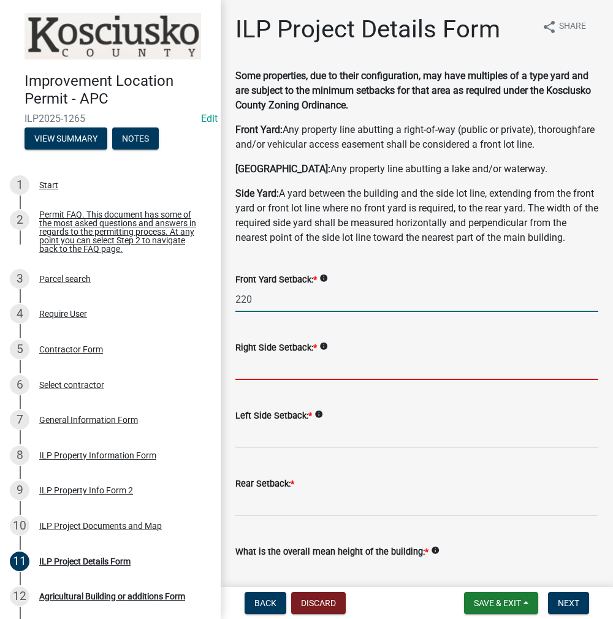
type input "220.0"
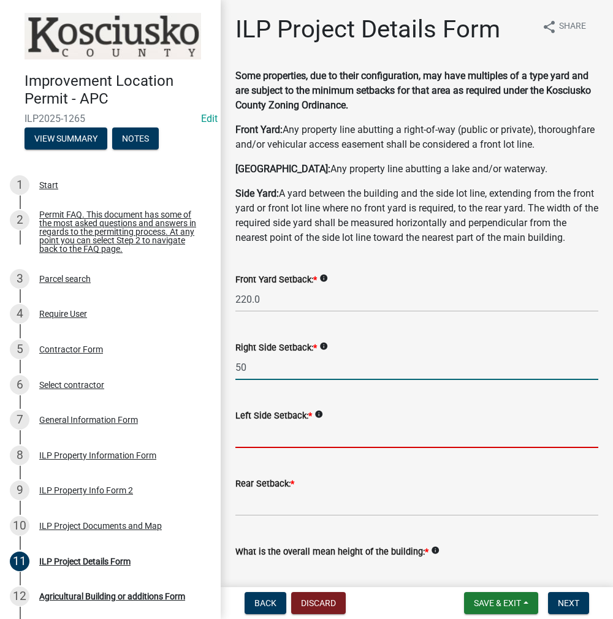
type input "50.0"
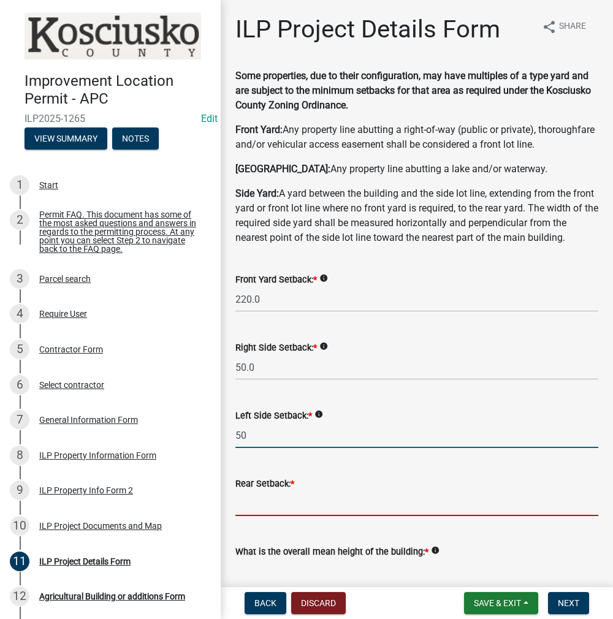
type input "50.0"
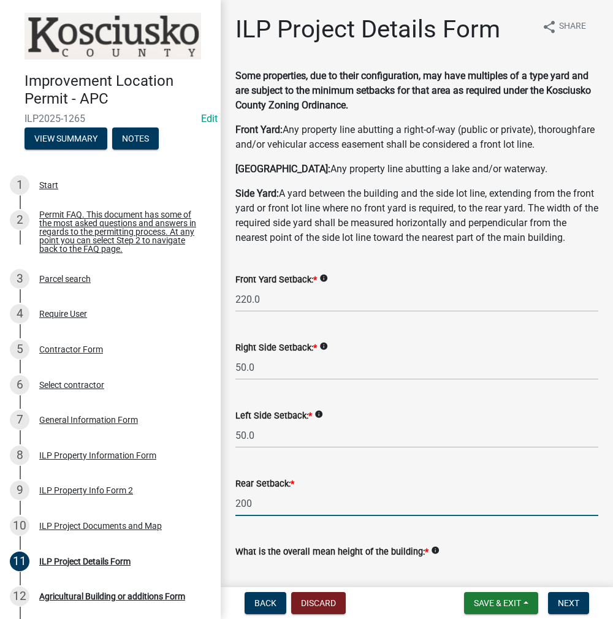
type input "200.0"
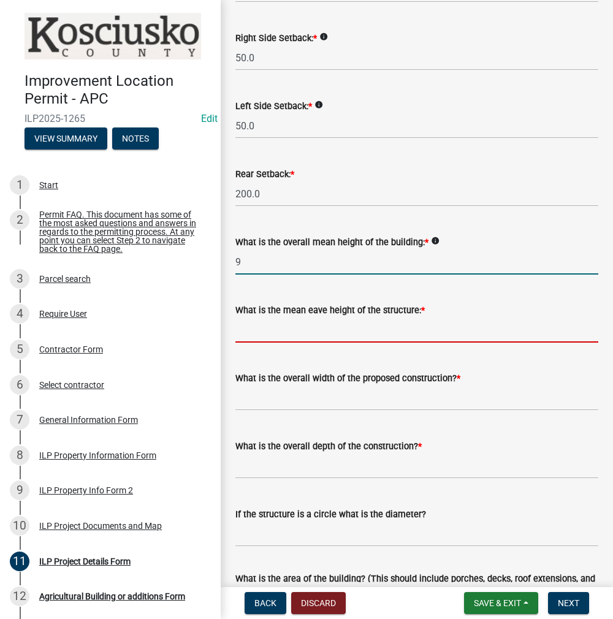
type input "9.0"
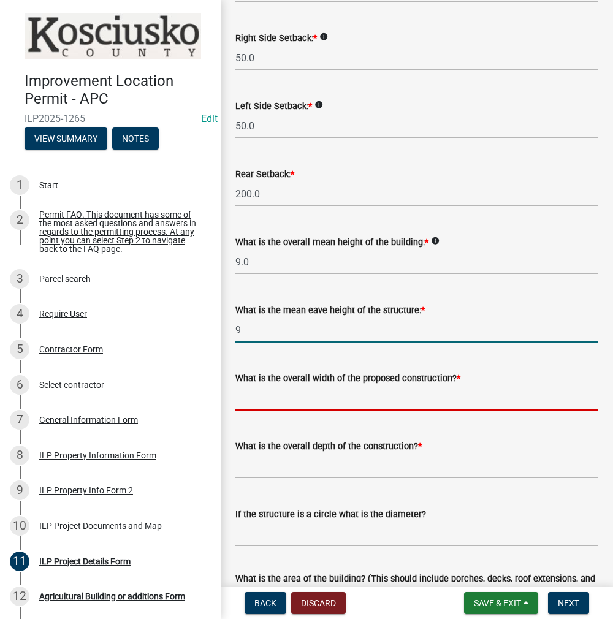
type input "9.0"
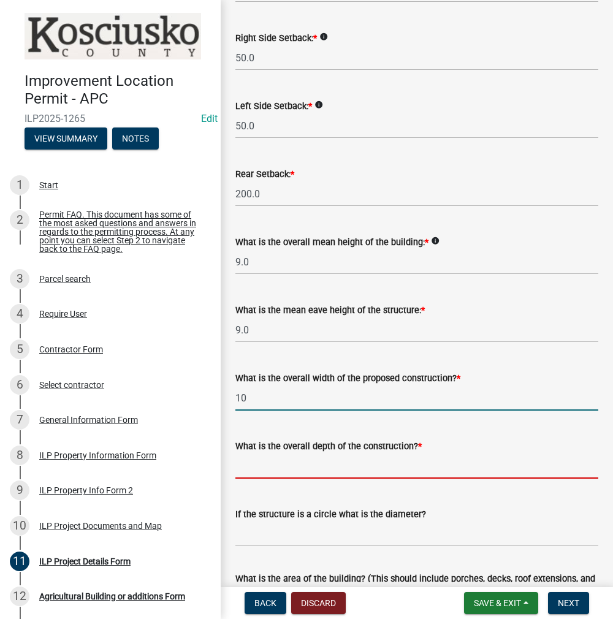
type input "10.00"
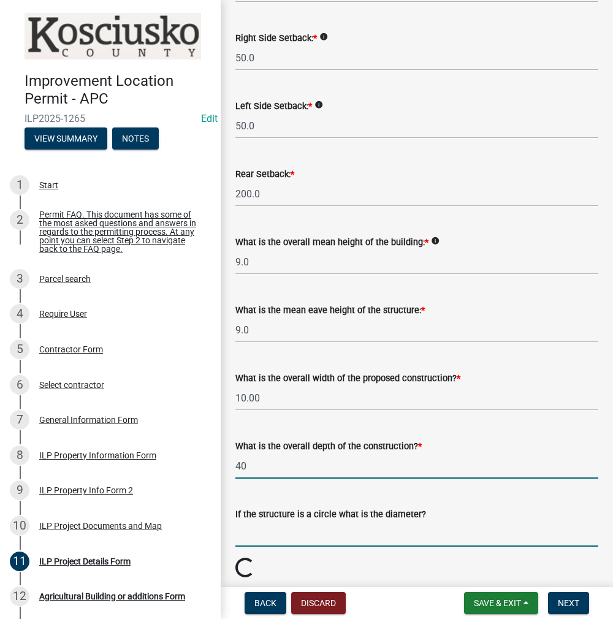
type input "40.00"
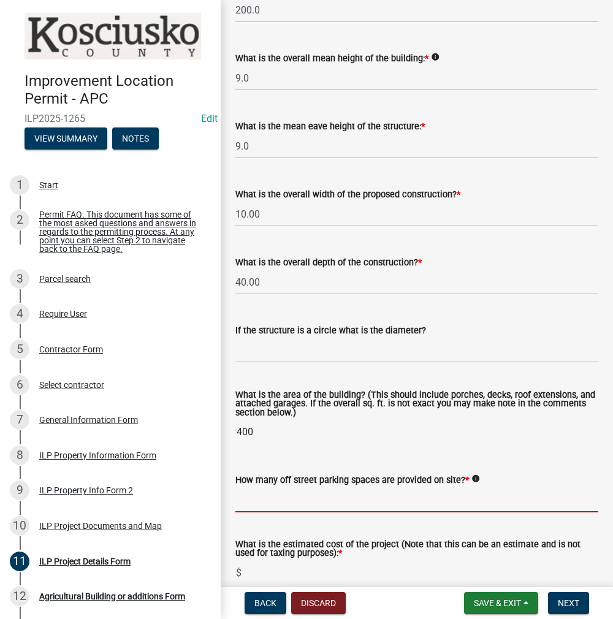
scroll to position [616, 0]
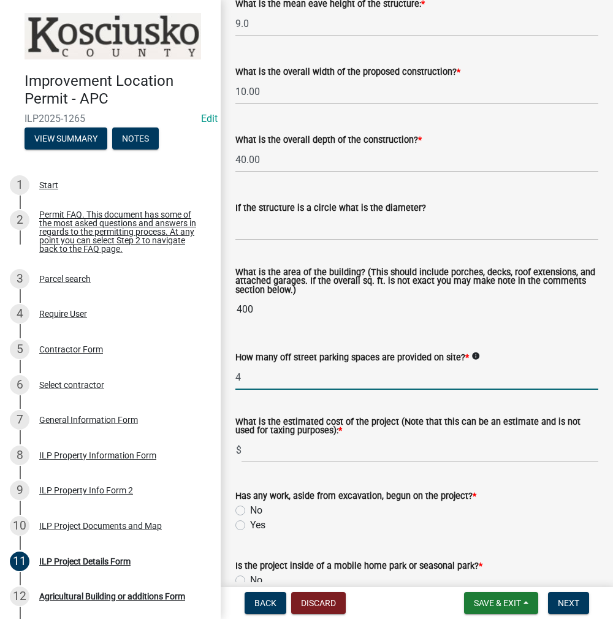
type input "4"
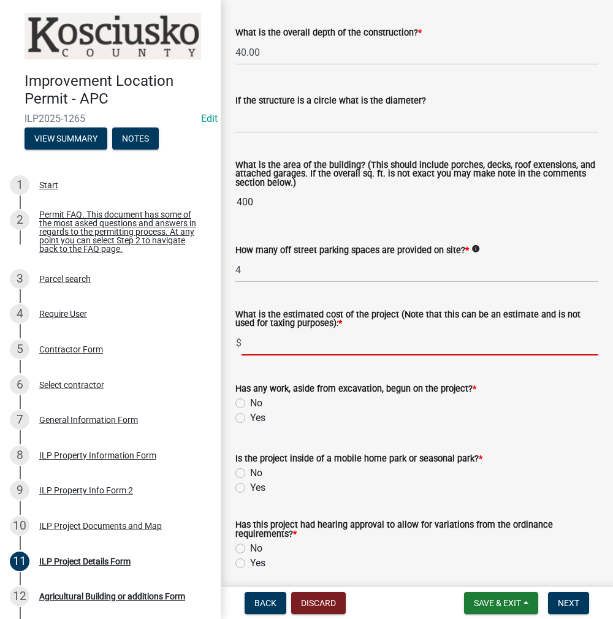
scroll to position [739, 0]
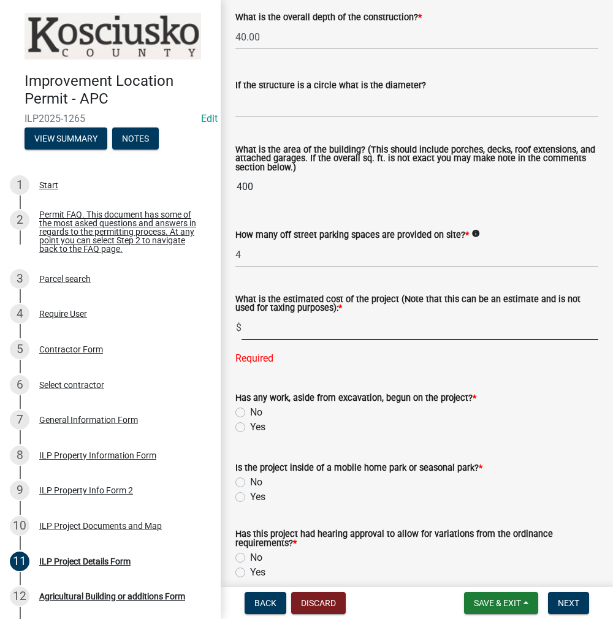
click at [294, 340] on input "text" at bounding box center [420, 327] width 357 height 25
type input "1500"
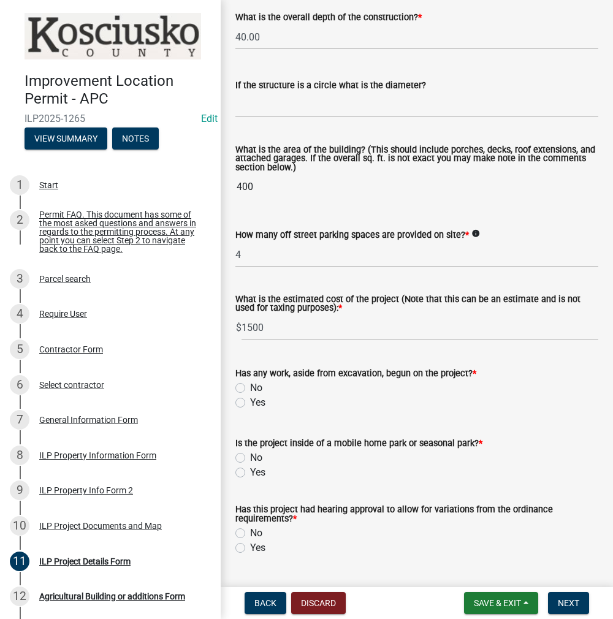
click at [250, 395] on label "No" at bounding box center [256, 388] width 12 height 15
click at [250, 389] on input "No" at bounding box center [254, 385] width 8 height 8
radio input "true"
click at [250, 410] on label "Yes" at bounding box center [257, 402] width 15 height 15
click at [250, 403] on input "Yes" at bounding box center [254, 399] width 8 height 8
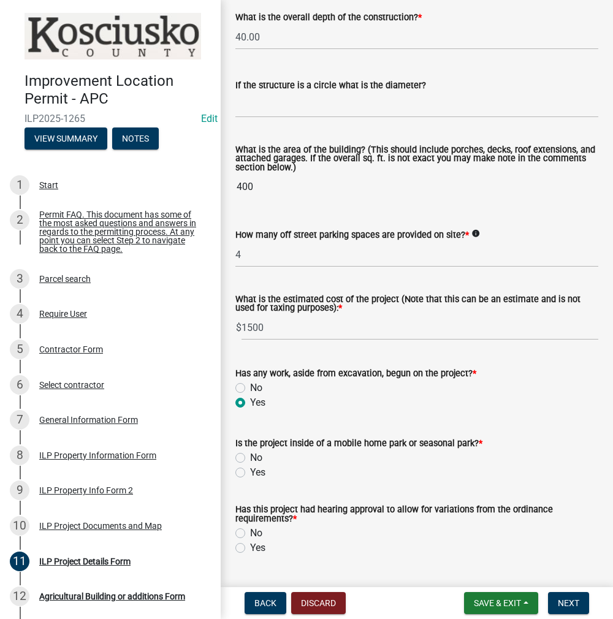
radio input "true"
click at [250, 465] on label "No" at bounding box center [256, 458] width 12 height 15
click at [250, 459] on input "No" at bounding box center [254, 455] width 8 height 8
radio input "true"
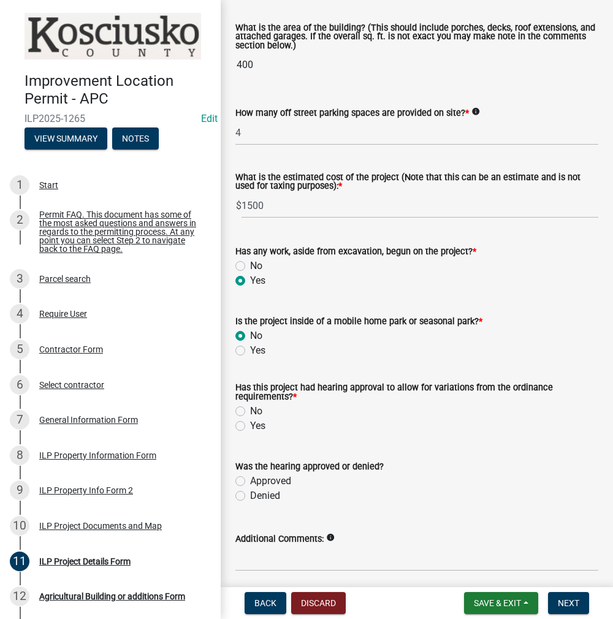
scroll to position [861, 0]
click at [250, 418] on label "No" at bounding box center [256, 410] width 12 height 15
click at [250, 411] on input "No" at bounding box center [254, 407] width 8 height 8
radio input "true"
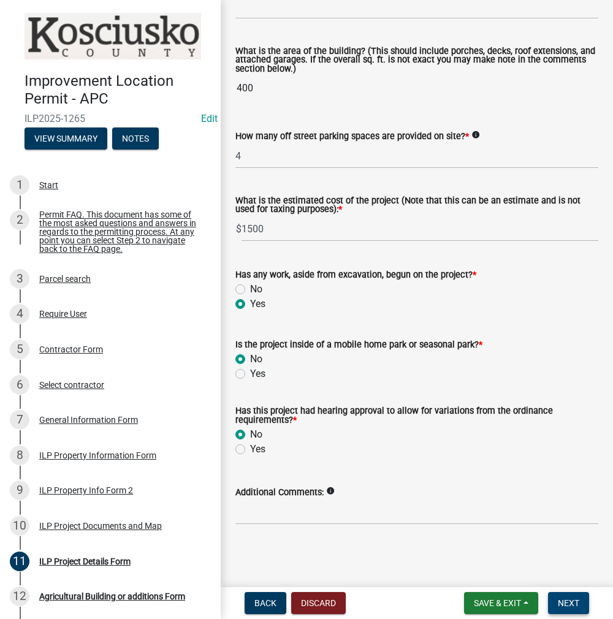
click at [576, 609] on button "Next" at bounding box center [568, 603] width 41 height 22
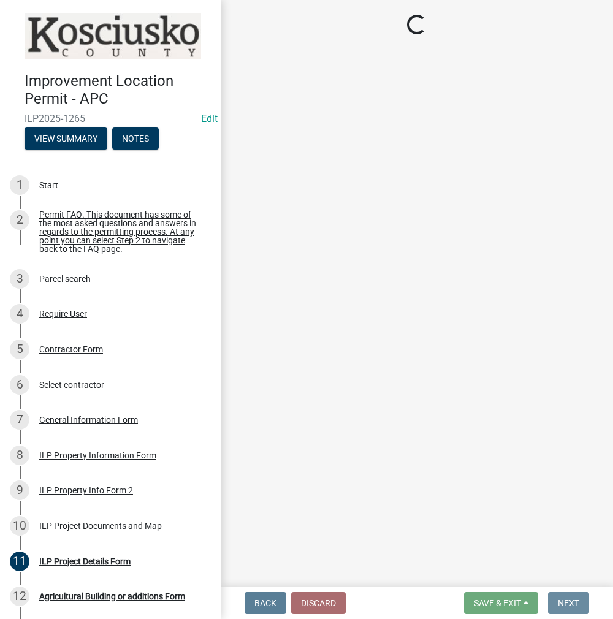
scroll to position [0, 0]
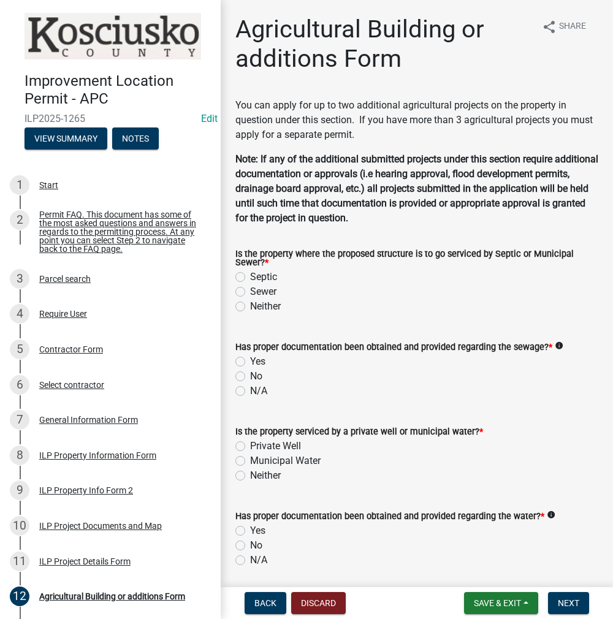
click at [250, 278] on label "Septic" at bounding box center [263, 277] width 27 height 15
click at [250, 278] on input "Septic" at bounding box center [254, 274] width 8 height 8
radio input "true"
click at [250, 361] on label "Yes" at bounding box center [257, 361] width 15 height 15
click at [250, 361] on input "Yes" at bounding box center [254, 358] width 8 height 8
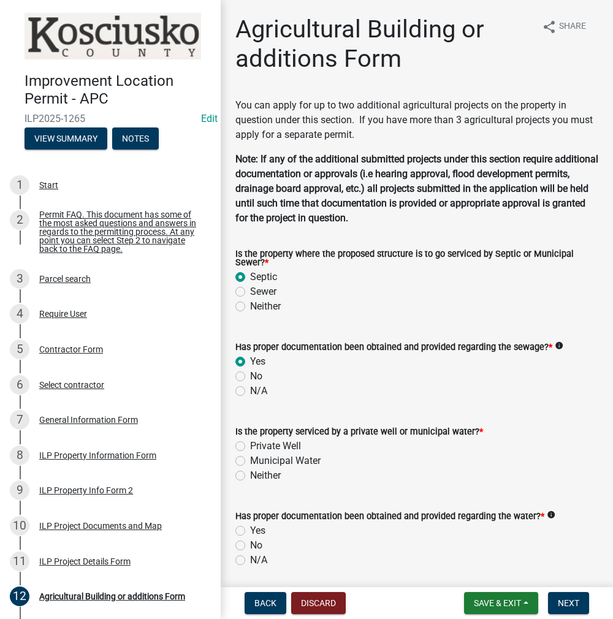
radio input "true"
click at [250, 449] on label "Private Well" at bounding box center [275, 446] width 51 height 15
click at [250, 447] on input "Private Well" at bounding box center [254, 443] width 8 height 8
radio input "true"
click at [250, 528] on label "Yes" at bounding box center [257, 530] width 15 height 15
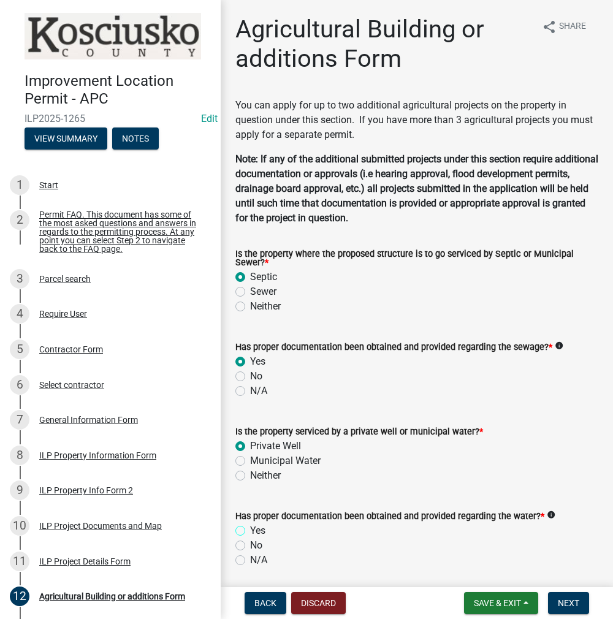
click at [250, 528] on input "Yes" at bounding box center [254, 527] width 8 height 8
radio input "true"
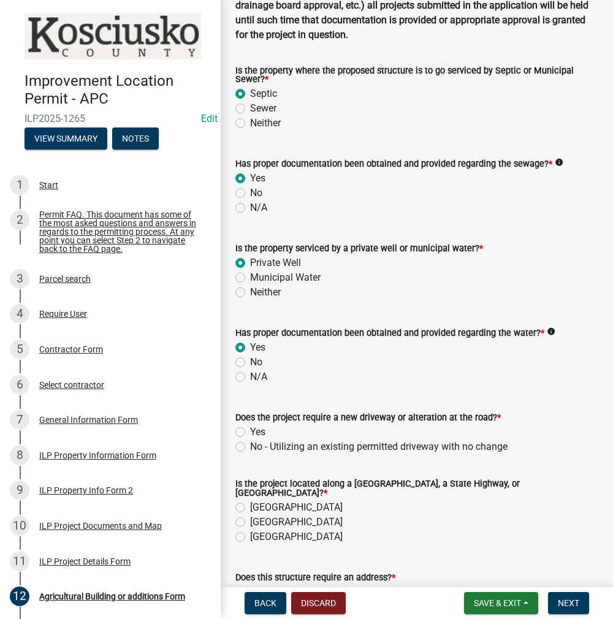
scroll to position [184, 0]
click at [250, 445] on label "No - Utilizing an existing permitted driveway with no change" at bounding box center [378, 446] width 257 height 15
click at [250, 445] on input "No - Utilizing an existing permitted driveway with no change" at bounding box center [254, 443] width 8 height 8
radio input "true"
click at [250, 503] on label "[GEOGRAPHIC_DATA]" at bounding box center [296, 507] width 93 height 15
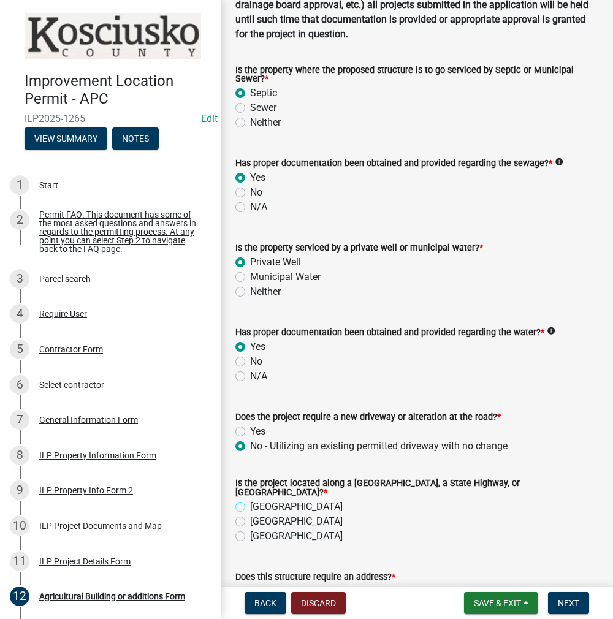
click at [250, 503] on input "[GEOGRAPHIC_DATA]" at bounding box center [254, 504] width 8 height 8
radio input "true"
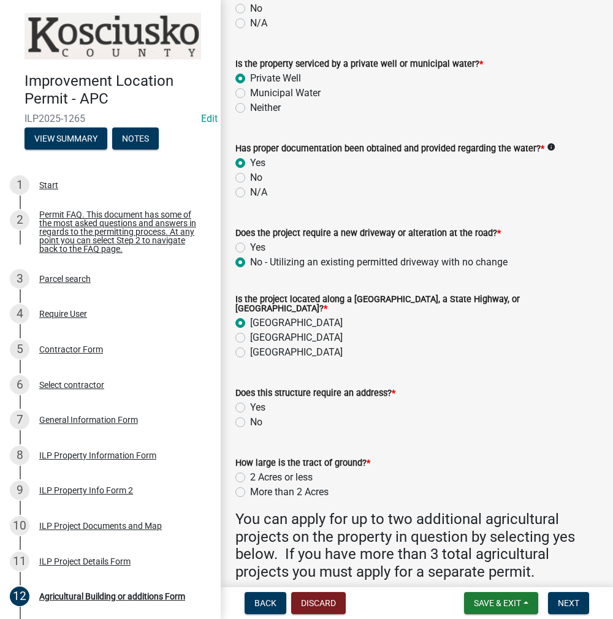
scroll to position [429, 0]
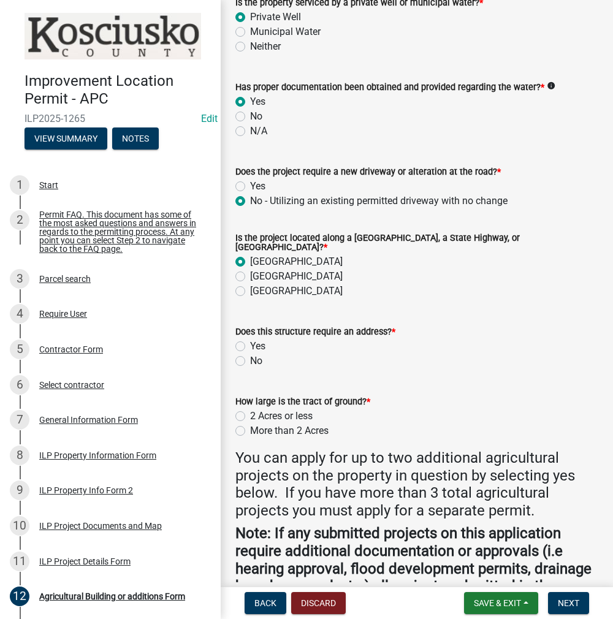
click at [250, 354] on label "No" at bounding box center [256, 361] width 12 height 15
click at [250, 354] on input "No" at bounding box center [254, 358] width 8 height 8
radio input "true"
click at [250, 427] on label "More than 2 Acres" at bounding box center [289, 431] width 78 height 15
click at [250, 427] on input "More than 2 Acres" at bounding box center [254, 428] width 8 height 8
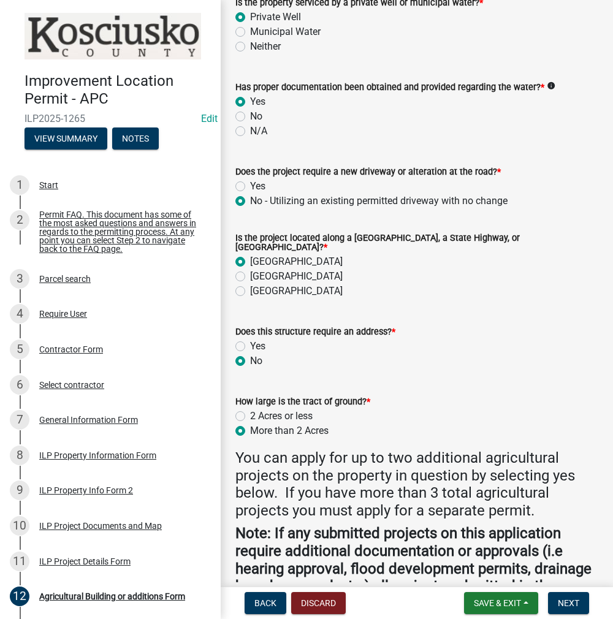
radio input "true"
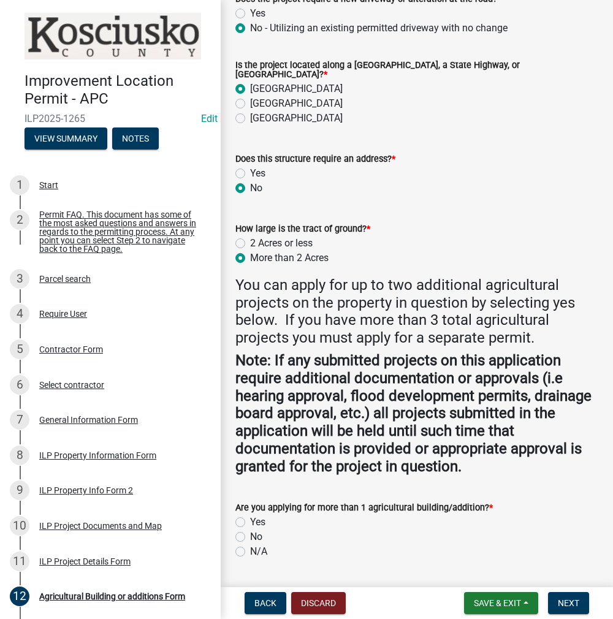
scroll to position [632, 0]
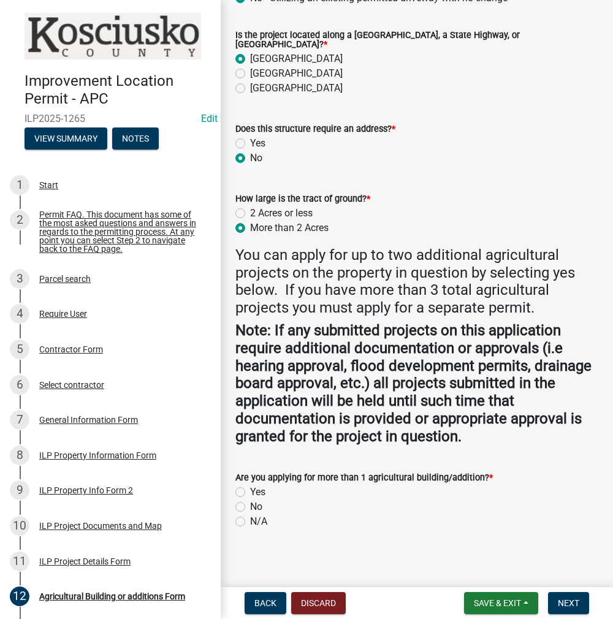
click at [250, 500] on label "No" at bounding box center [256, 507] width 12 height 15
click at [250, 500] on input "No" at bounding box center [254, 504] width 8 height 8
radio input "true"
click at [574, 607] on span "Next" at bounding box center [568, 603] width 21 height 10
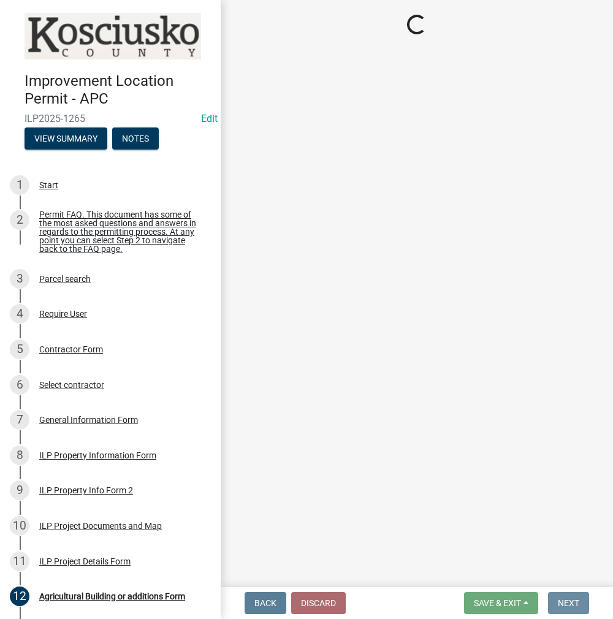
scroll to position [0, 0]
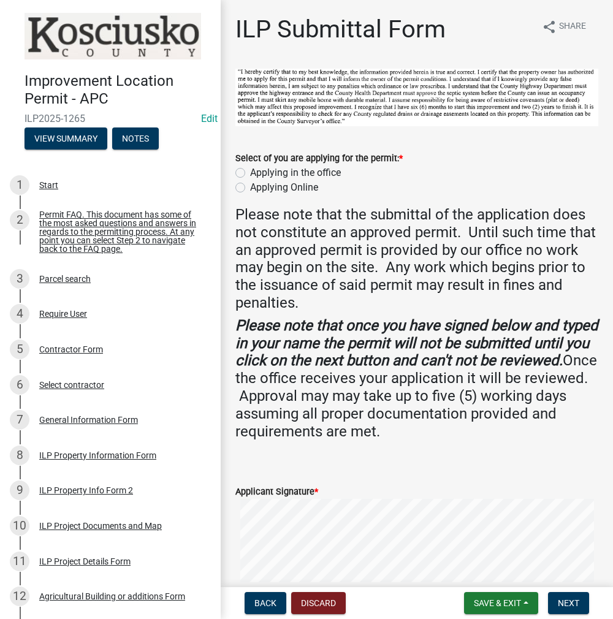
click at [250, 170] on label "Applying in the office" at bounding box center [295, 173] width 91 height 15
click at [250, 170] on input "Applying in the office" at bounding box center [254, 170] width 8 height 8
radio input "true"
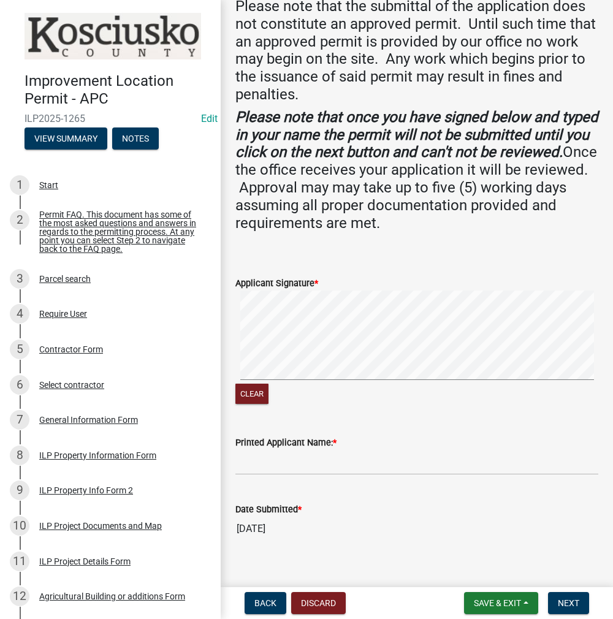
scroll to position [223, 0]
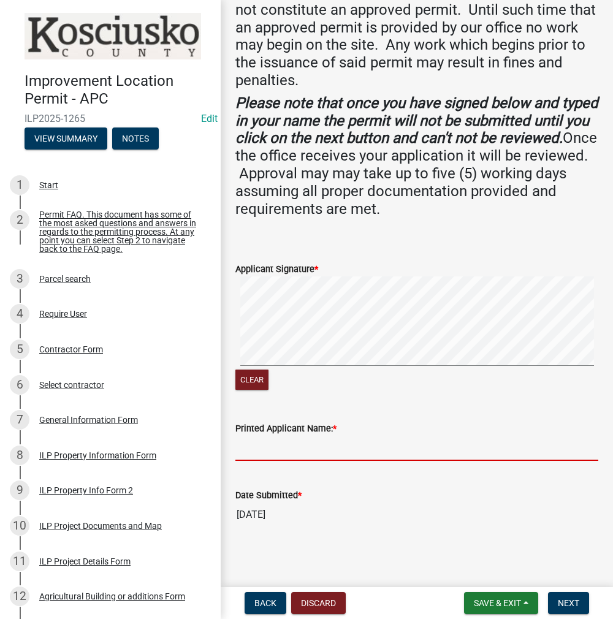
click at [268, 444] on input "Printed Applicant Name: *" at bounding box center [416, 448] width 363 height 25
type input "[PERSON_NAME]"
click at [571, 601] on span "Next" at bounding box center [568, 603] width 21 height 10
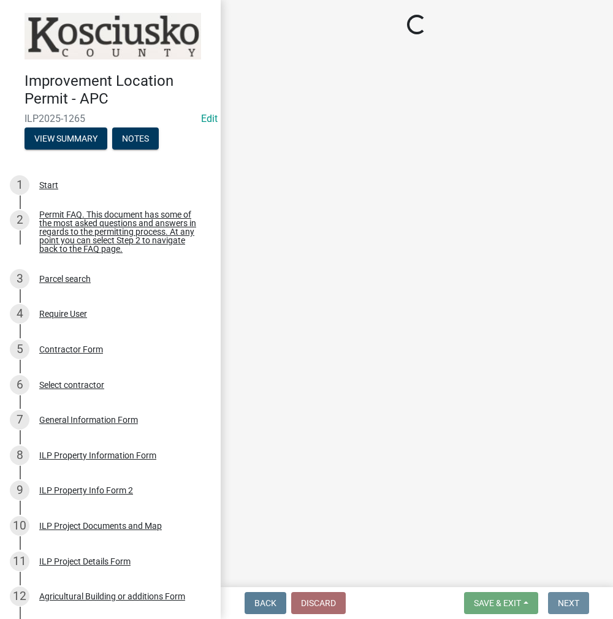
scroll to position [0, 0]
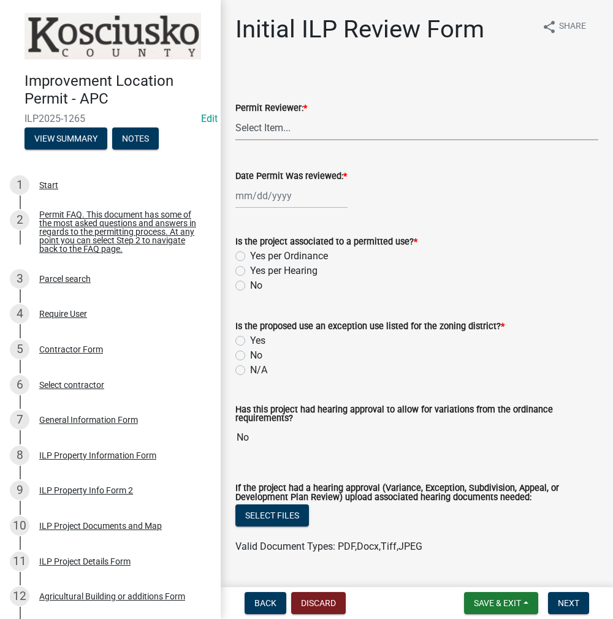
click at [275, 122] on select "Select Item... MMS LT AT CS [PERSON_NAME]" at bounding box center [416, 127] width 363 height 25
click at [235, 115] on select "Select Item... MMS LT AT CS [PERSON_NAME]" at bounding box center [416, 127] width 363 height 25
select select "c872cdc8-ca01-49f1-a213-e4b05fa58cd2"
click at [256, 197] on div at bounding box center [291, 195] width 112 height 25
select select "10"
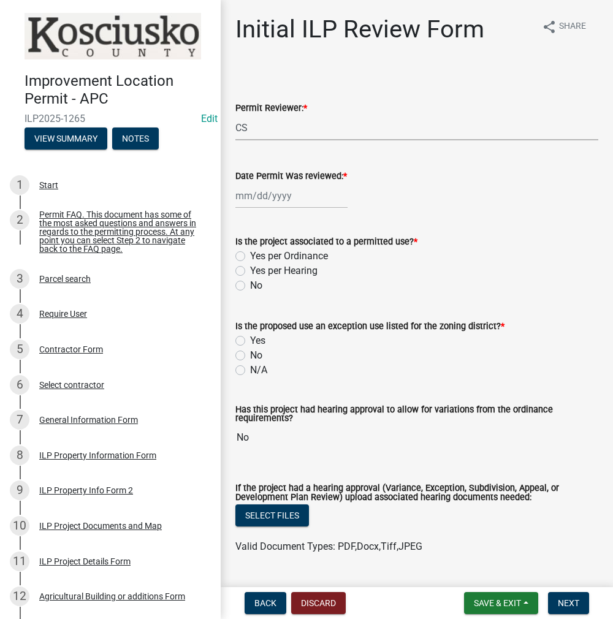
select select "2025"
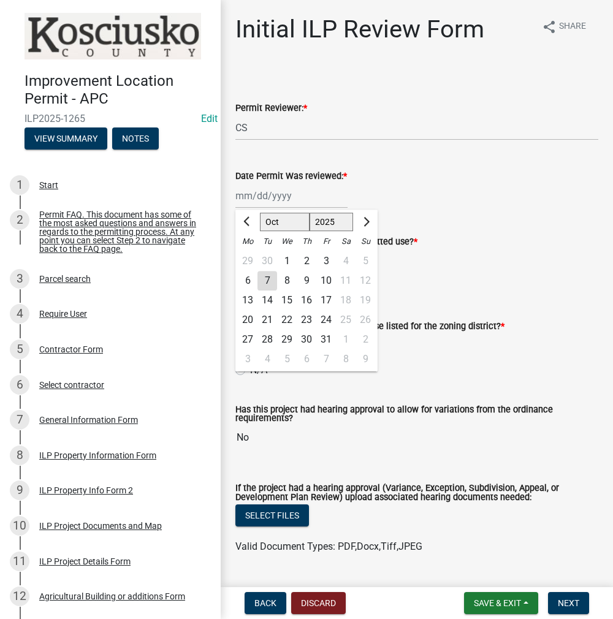
click at [265, 277] on div "7" at bounding box center [267, 281] width 20 height 20
type input "[DATE]"
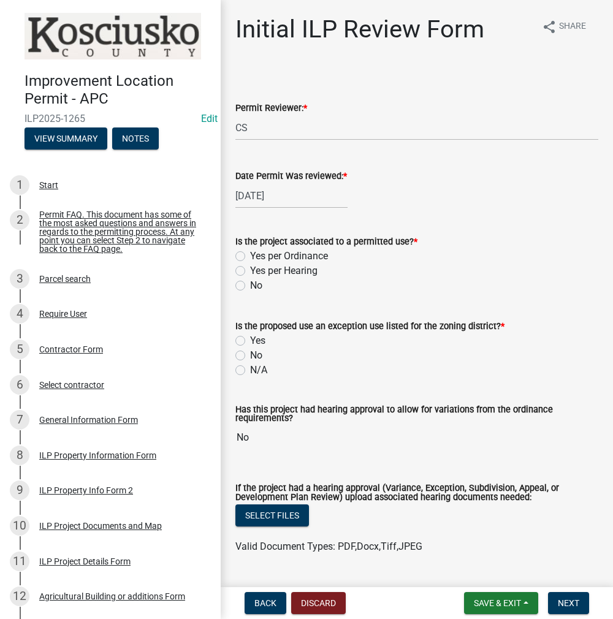
click at [250, 256] on label "Yes per Ordinance" at bounding box center [289, 256] width 78 height 15
click at [250, 256] on input "Yes per Ordinance" at bounding box center [254, 253] width 8 height 8
radio input "true"
click at [250, 353] on label "No" at bounding box center [256, 355] width 12 height 15
click at [250, 353] on input "No" at bounding box center [254, 352] width 8 height 8
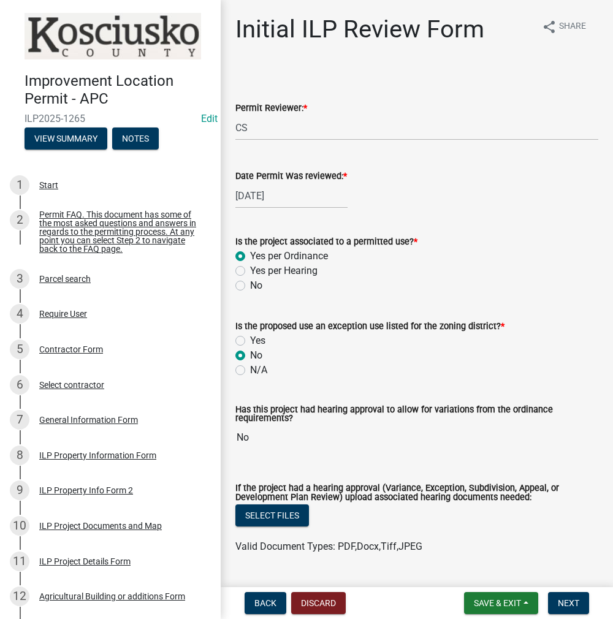
radio input "true"
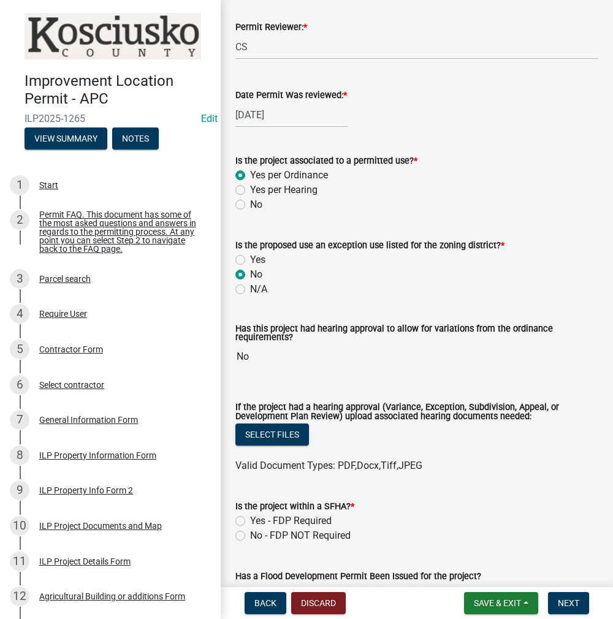
scroll to position [245, 0]
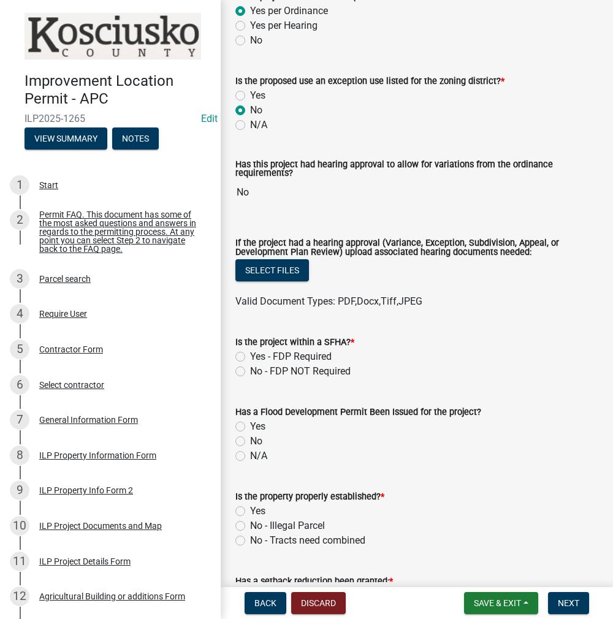
click at [250, 373] on label "No - FDP NOT Required" at bounding box center [300, 371] width 101 height 15
click at [250, 372] on input "No - FDP NOT Required" at bounding box center [254, 368] width 8 height 8
radio input "true"
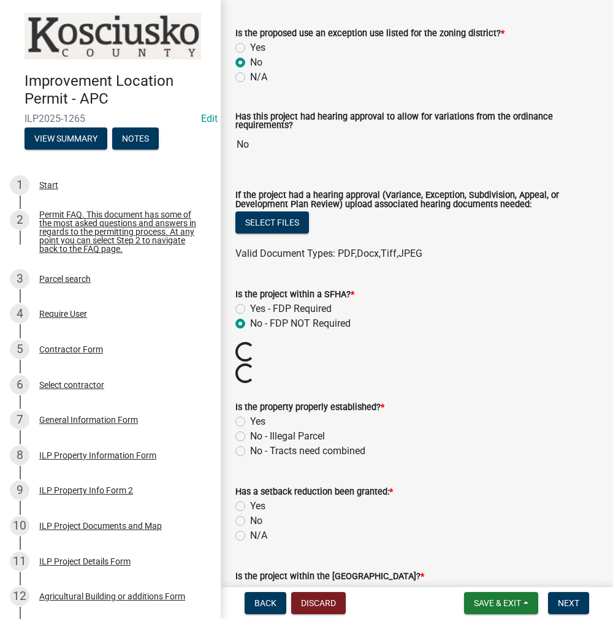
scroll to position [306, 0]
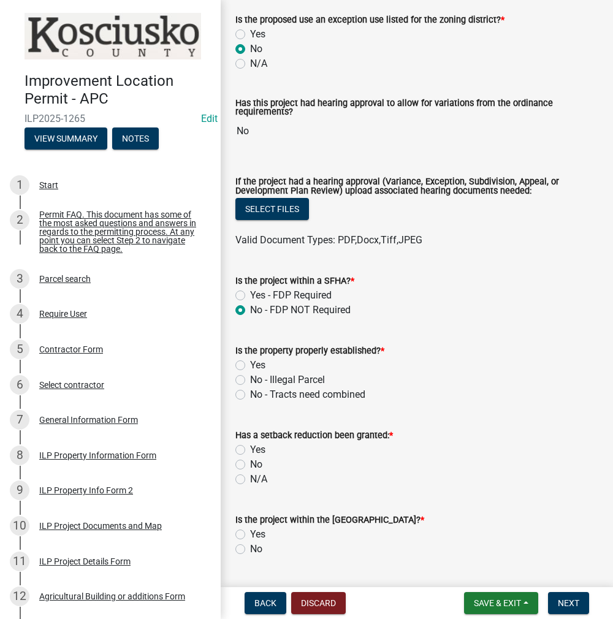
click at [250, 365] on label "Yes" at bounding box center [257, 365] width 15 height 15
click at [250, 365] on input "Yes" at bounding box center [254, 362] width 8 height 8
radio input "true"
click at [250, 468] on label "No" at bounding box center [256, 464] width 12 height 15
click at [250, 465] on input "No" at bounding box center [254, 461] width 8 height 8
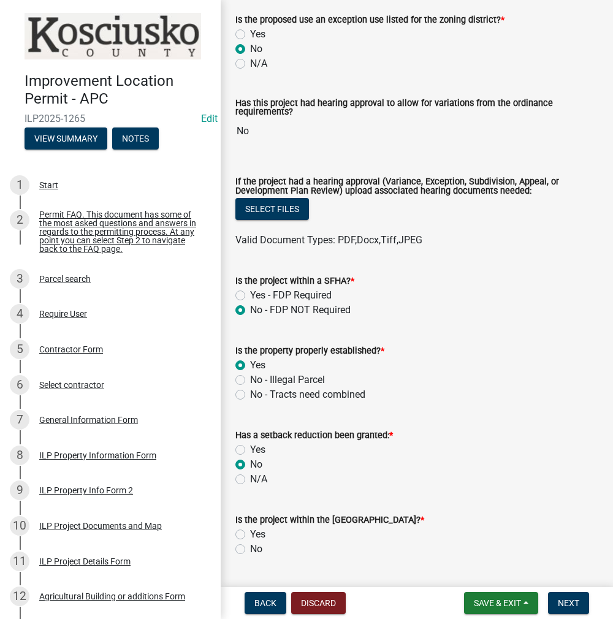
radio input "true"
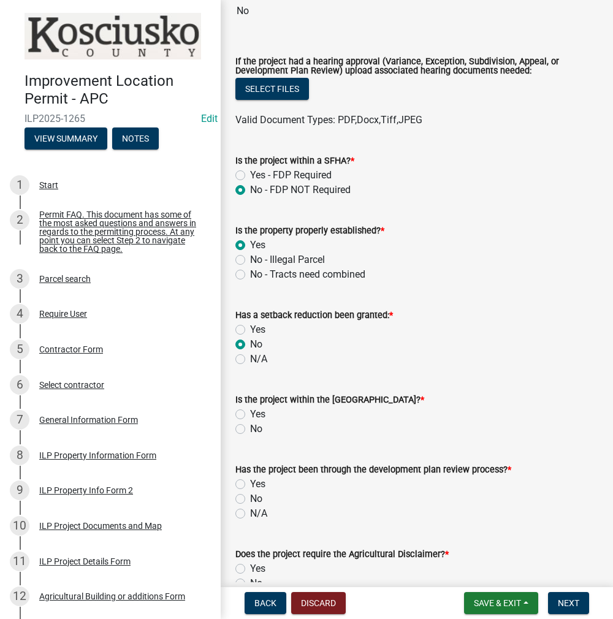
scroll to position [429, 0]
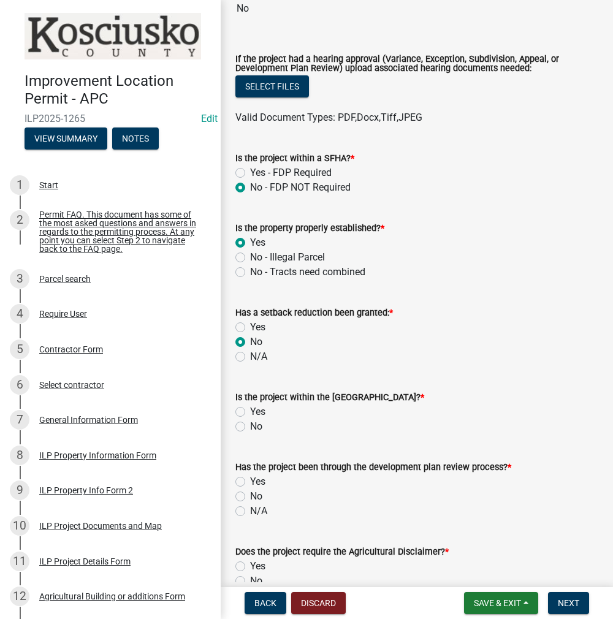
click at [250, 426] on label "No" at bounding box center [256, 426] width 12 height 15
click at [250, 426] on input "No" at bounding box center [254, 423] width 8 height 8
radio input "true"
click at [250, 496] on label "No" at bounding box center [256, 496] width 12 height 15
click at [250, 496] on input "No" at bounding box center [254, 493] width 8 height 8
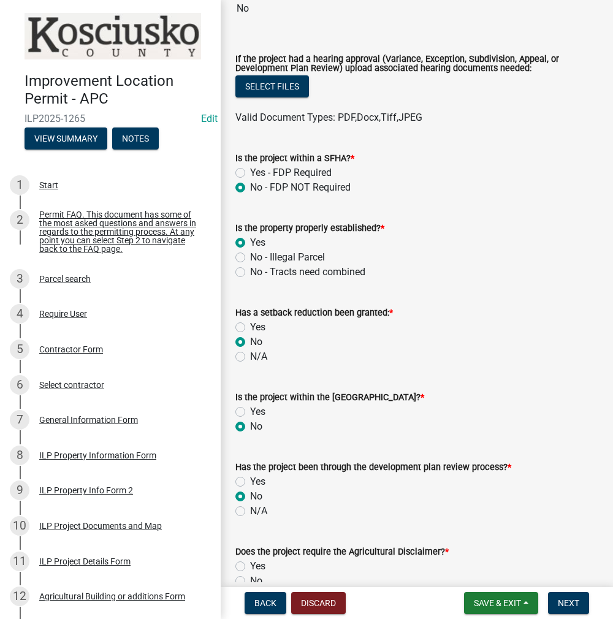
radio input "true"
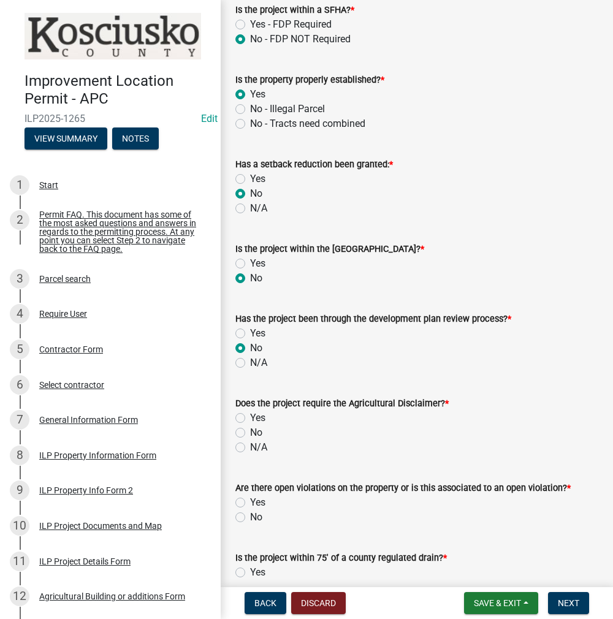
scroll to position [613, 0]
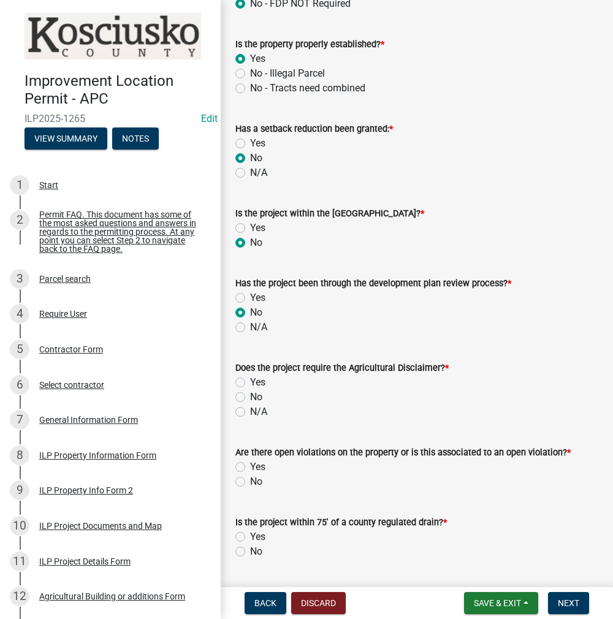
click at [250, 398] on label "No" at bounding box center [256, 397] width 12 height 15
click at [250, 398] on input "No" at bounding box center [254, 394] width 8 height 8
radio input "true"
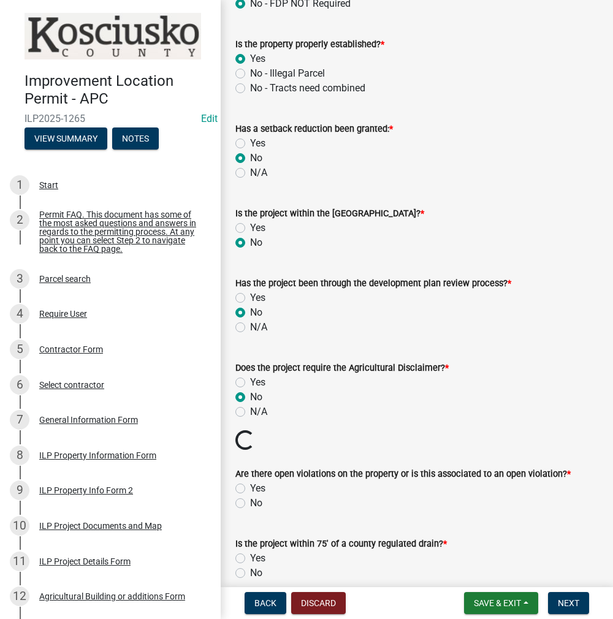
scroll to position [736, 0]
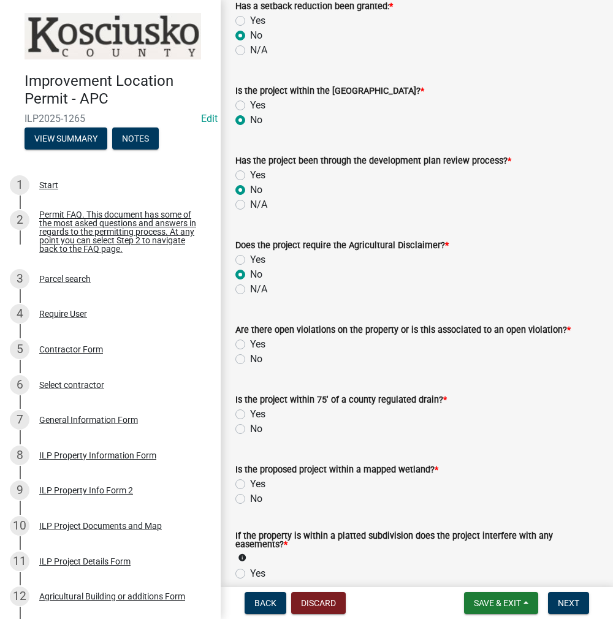
click at [250, 361] on label "No" at bounding box center [256, 359] width 12 height 15
click at [250, 360] on input "No" at bounding box center [254, 356] width 8 height 8
radio input "true"
click at [250, 427] on label "No" at bounding box center [256, 429] width 12 height 15
click at [250, 427] on input "No" at bounding box center [254, 426] width 8 height 8
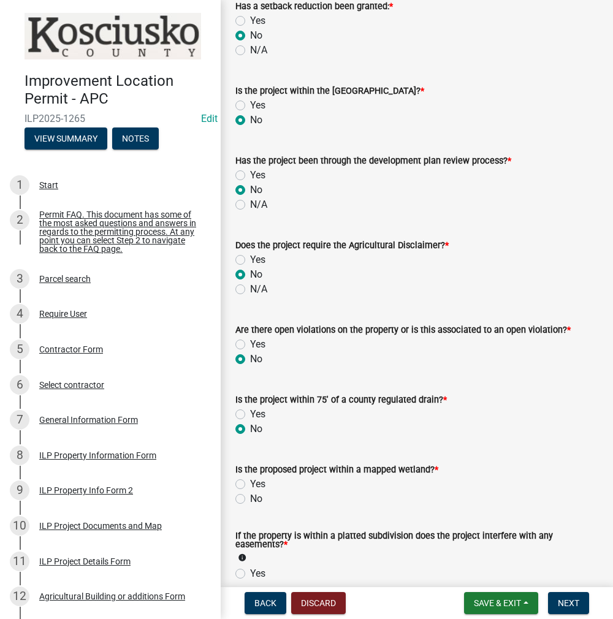
radio input "true"
click at [250, 501] on label "No" at bounding box center [256, 499] width 12 height 15
click at [250, 500] on input "No" at bounding box center [254, 496] width 8 height 8
radio input "true"
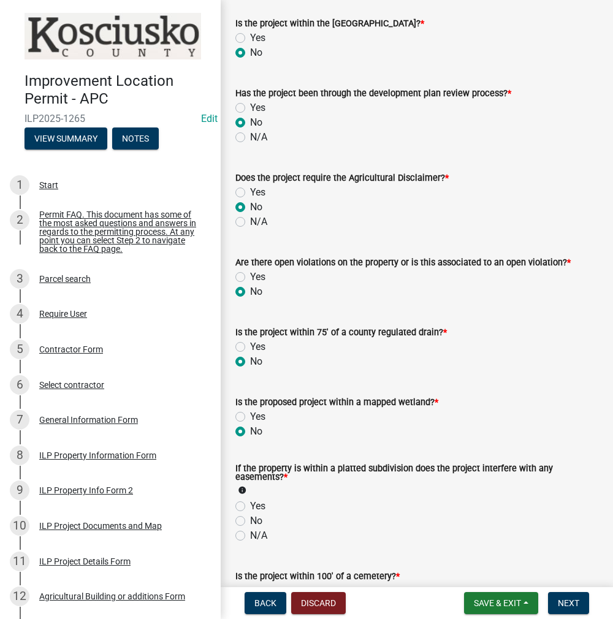
scroll to position [919, 0]
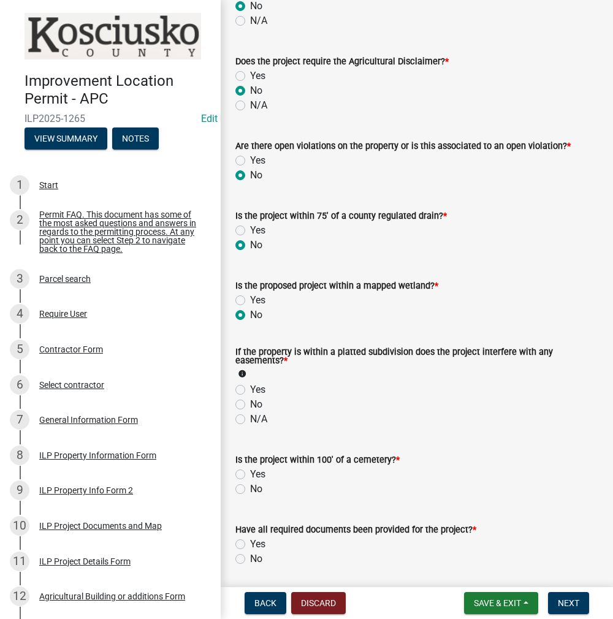
click at [250, 407] on label "No" at bounding box center [256, 404] width 12 height 15
click at [250, 405] on input "No" at bounding box center [254, 401] width 8 height 8
radio input "true"
click at [250, 493] on label "No" at bounding box center [256, 489] width 12 height 15
click at [250, 490] on input "No" at bounding box center [254, 486] width 8 height 8
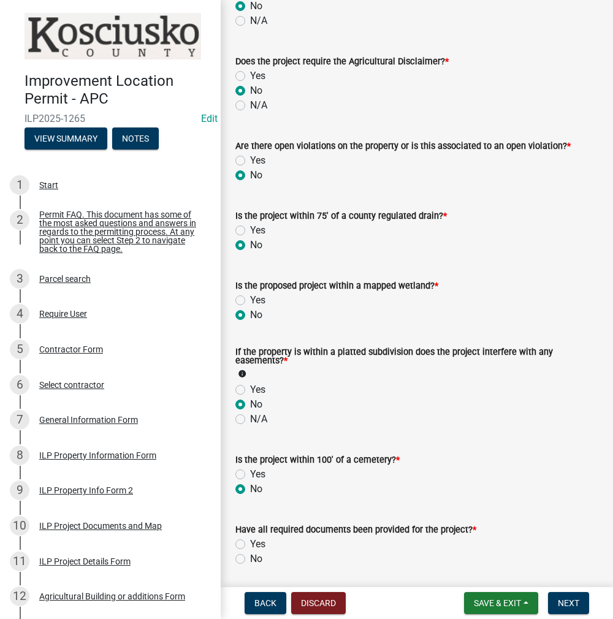
radio input "true"
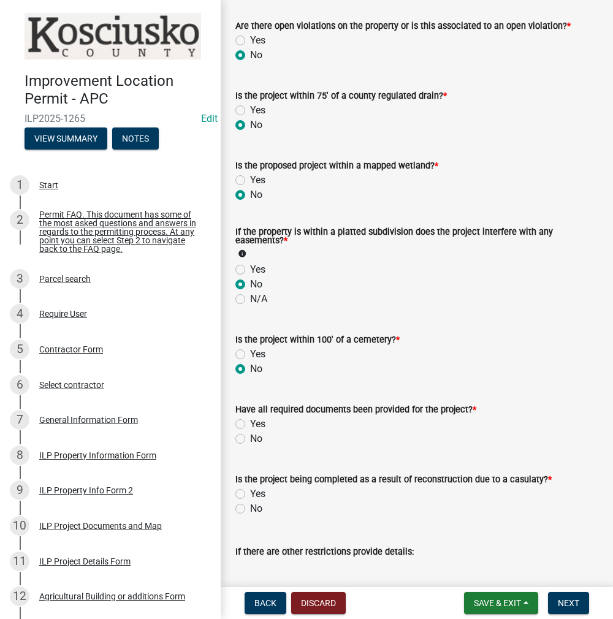
scroll to position [1042, 0]
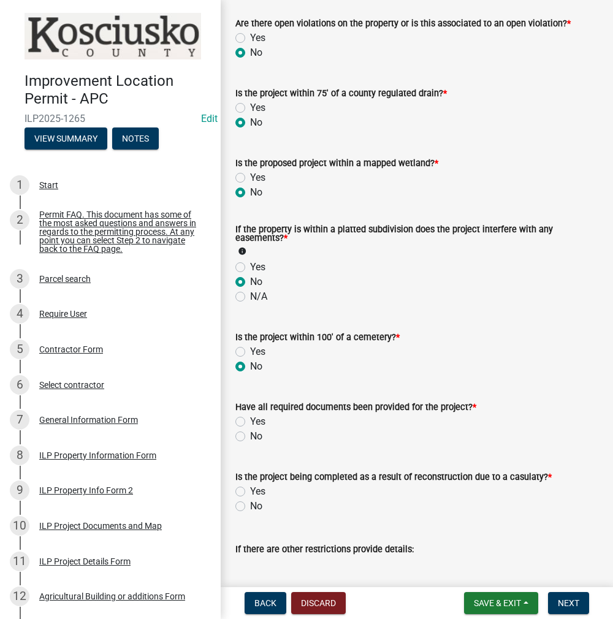
click at [250, 424] on label "Yes" at bounding box center [257, 421] width 15 height 15
click at [250, 422] on input "Yes" at bounding box center [254, 418] width 8 height 8
radio input "true"
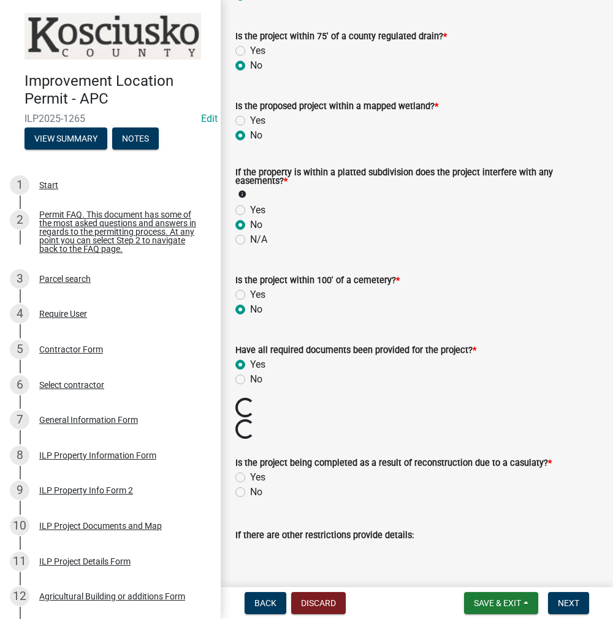
scroll to position [1165, 0]
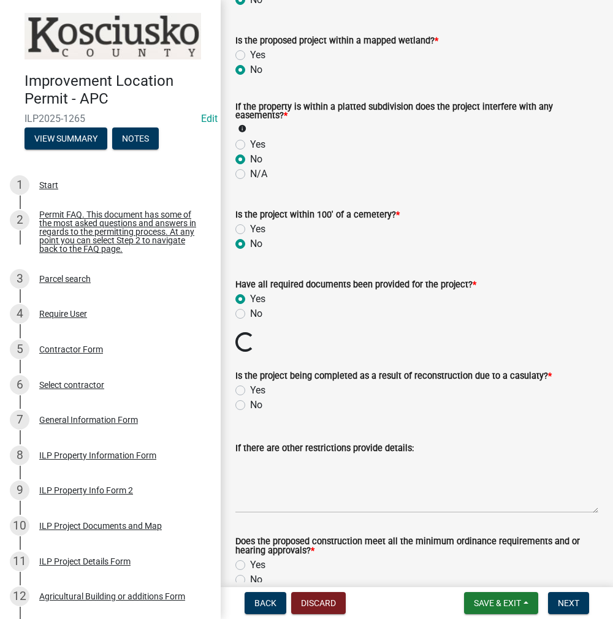
click at [240, 423] on wm-data-entity-input "Is the project being completed as a result of reconstruction due to a casulaty?…" at bounding box center [416, 389] width 363 height 70
click at [250, 406] on label "No" at bounding box center [256, 405] width 12 height 15
click at [250, 406] on input "No" at bounding box center [254, 402] width 8 height 8
radio input "true"
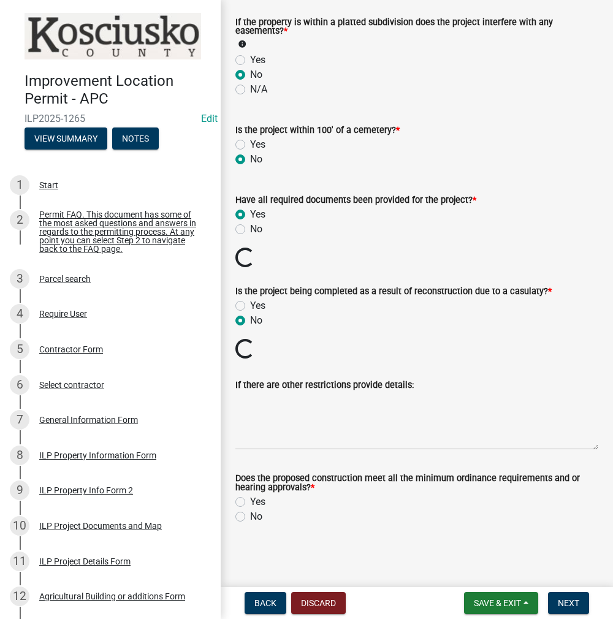
scroll to position [1228, 0]
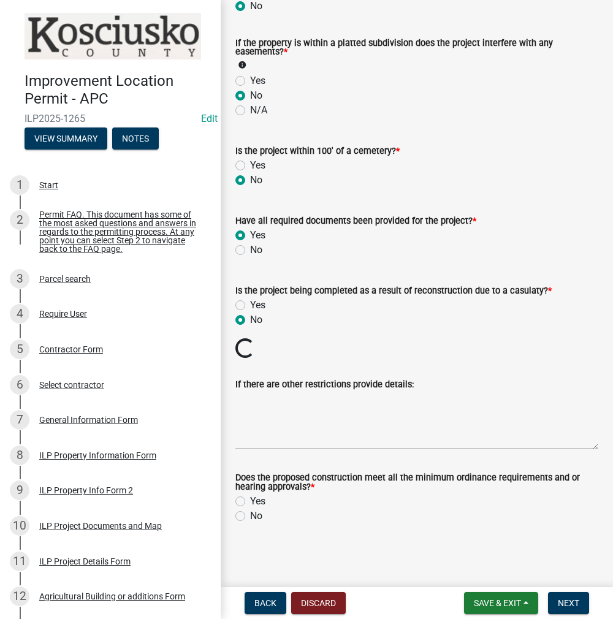
click at [250, 502] on label "Yes" at bounding box center [257, 501] width 15 height 15
click at [250, 502] on input "Yes" at bounding box center [254, 498] width 8 height 8
radio input "true"
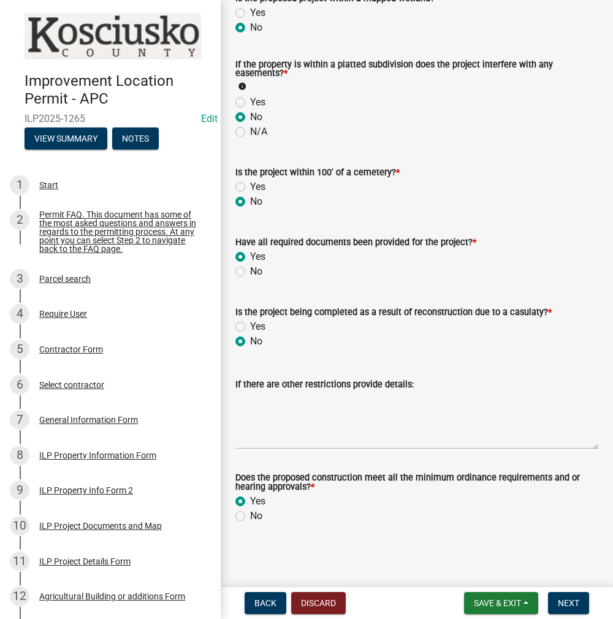
scroll to position [1207, 0]
click at [553, 595] on button "Next" at bounding box center [568, 603] width 41 height 22
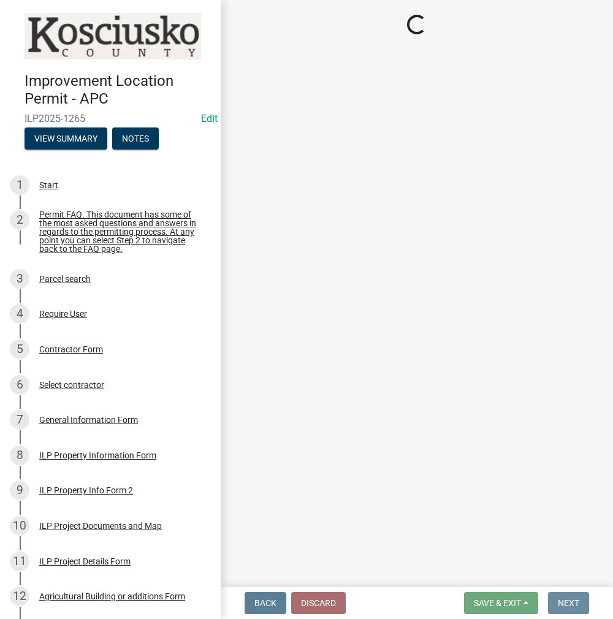
scroll to position [0, 0]
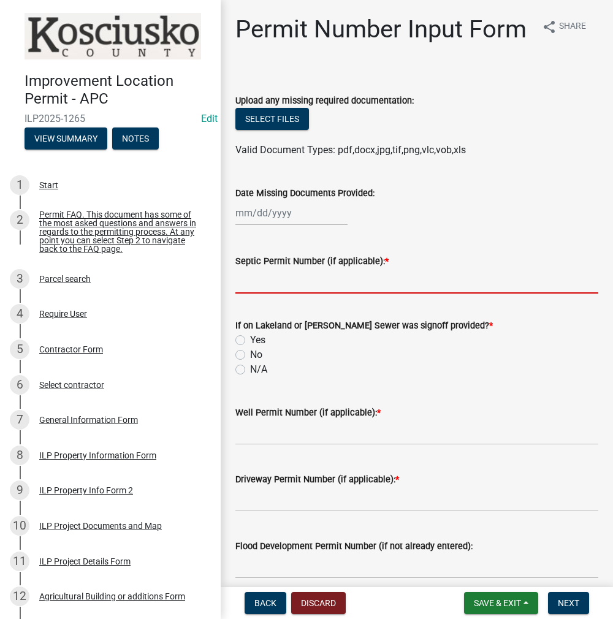
click at [253, 294] on input "Septic Permit Number (if applicable): *" at bounding box center [416, 280] width 363 height 25
type input "LONO"
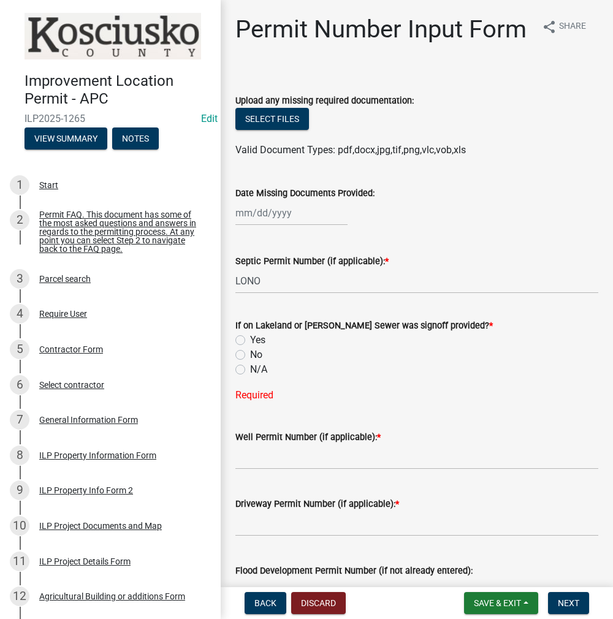
click at [250, 362] on label "No" at bounding box center [256, 355] width 12 height 15
click at [250, 356] on input "No" at bounding box center [254, 352] width 8 height 8
radio input "true"
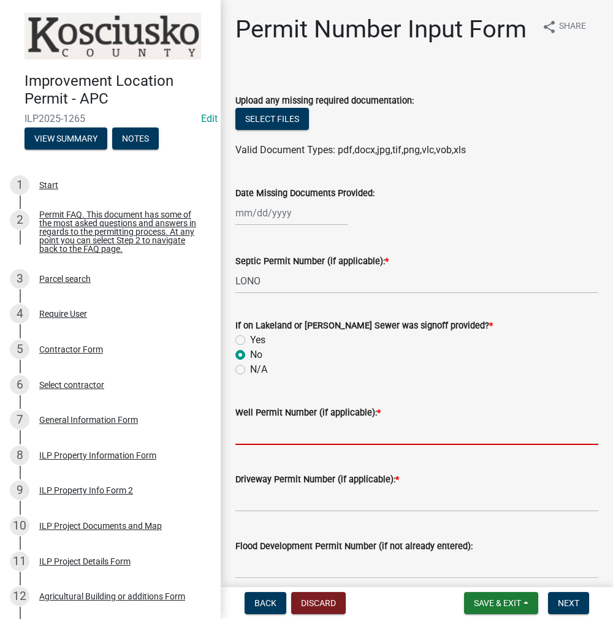
click at [251, 445] on input "Well Permit Number (if applicable): *" at bounding box center [416, 432] width 363 height 25
type input "LONO"
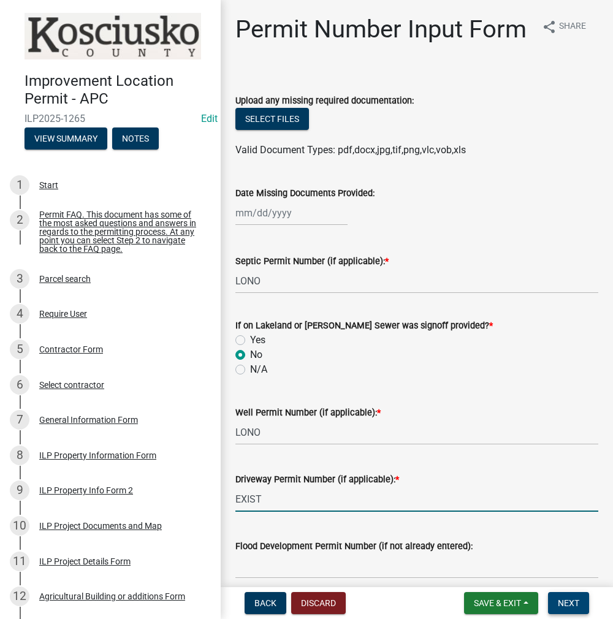
type input "EXIST"
click at [569, 599] on span "Next" at bounding box center [568, 603] width 21 height 10
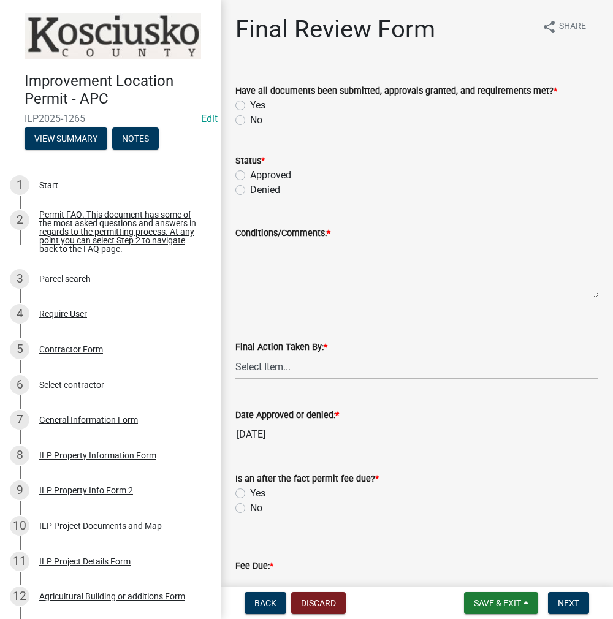
click at [250, 105] on label "Yes" at bounding box center [257, 105] width 15 height 15
click at [250, 105] on input "Yes" at bounding box center [254, 102] width 8 height 8
radio input "true"
click at [250, 176] on label "Approved" at bounding box center [270, 175] width 41 height 15
click at [250, 176] on input "Approved" at bounding box center [254, 172] width 8 height 8
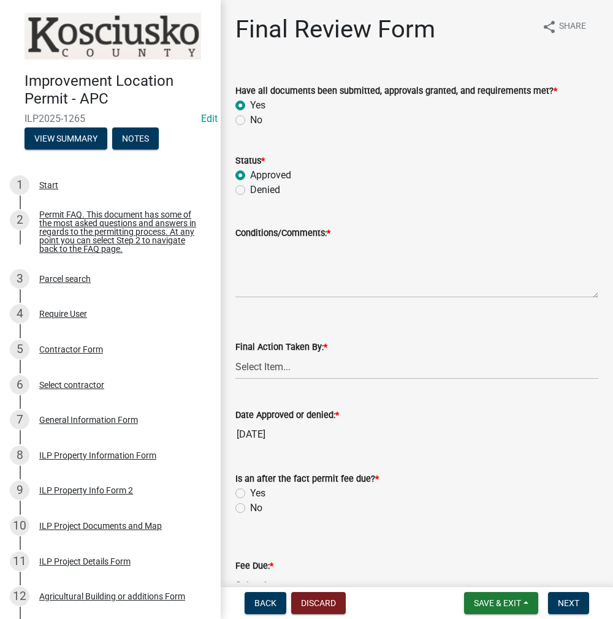
radio input "true"
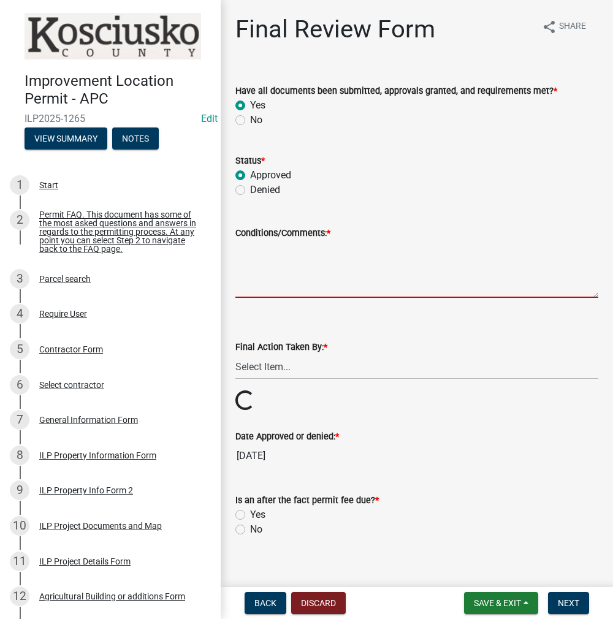
click at [250, 274] on textarea "Conditions/Comments: *" at bounding box center [416, 269] width 363 height 58
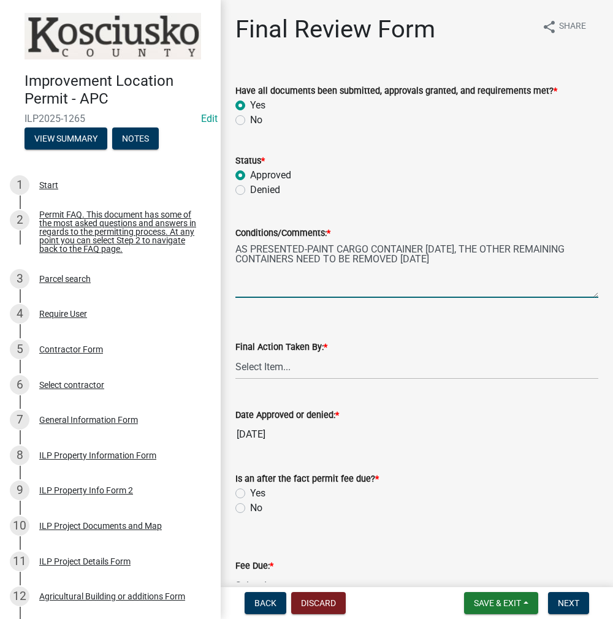
type textarea "AS PRESENTED-PAINT CARGO CONTAINER [DATE], THE OTHER REMAINING CONTAINERS NEED …"
click at [271, 360] on select "Select Item... MMS LT AT CS [PERSON_NAME]" at bounding box center [416, 366] width 363 height 25
click at [235, 354] on select "Select Item... MMS LT AT CS [PERSON_NAME]" at bounding box center [416, 366] width 363 height 25
select select "c872cdc8-ca01-49f1-a213-e4b05fa58cd2"
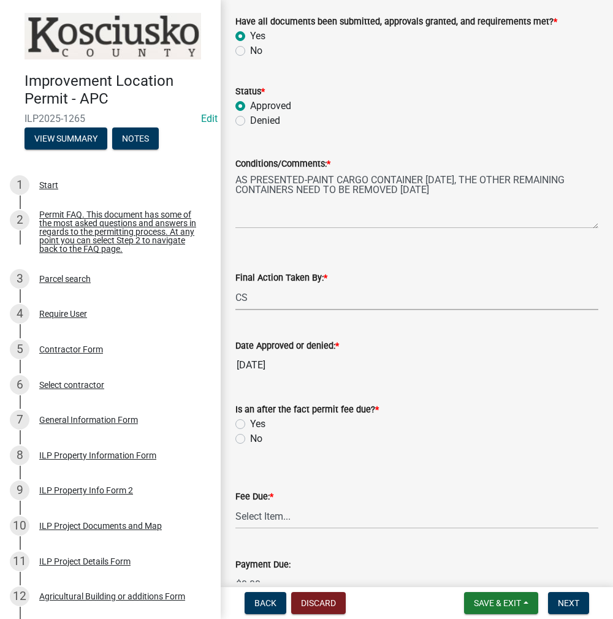
scroll to position [123, 0]
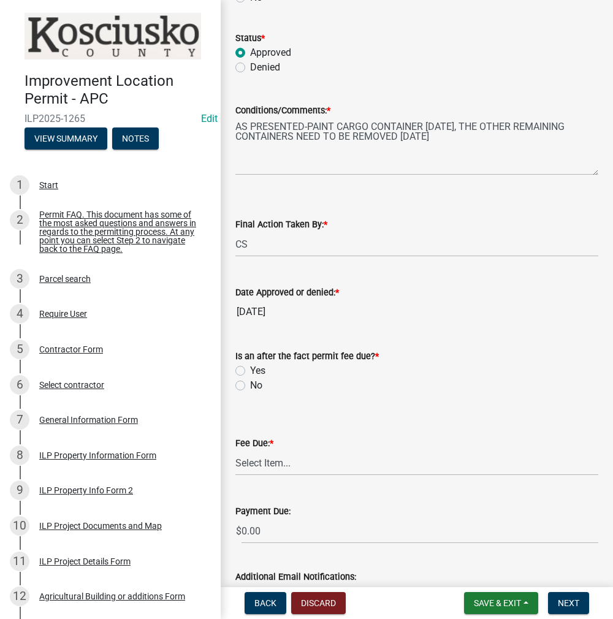
click at [250, 370] on label "Yes" at bounding box center [257, 370] width 15 height 15
click at [250, 370] on input "Yes" at bounding box center [254, 367] width 8 height 8
radio input "true"
click at [275, 464] on select "Select Item... N/A $10.00 $25.00 $125.00 $250 $500 $500 + $10.00 for every 10 s…" at bounding box center [416, 463] width 363 height 25
click at [235, 451] on select "Select Item... N/A $10.00 $25.00 $125.00 $250 $500 $500 + $10.00 for every 10 s…" at bounding box center [416, 463] width 363 height 25
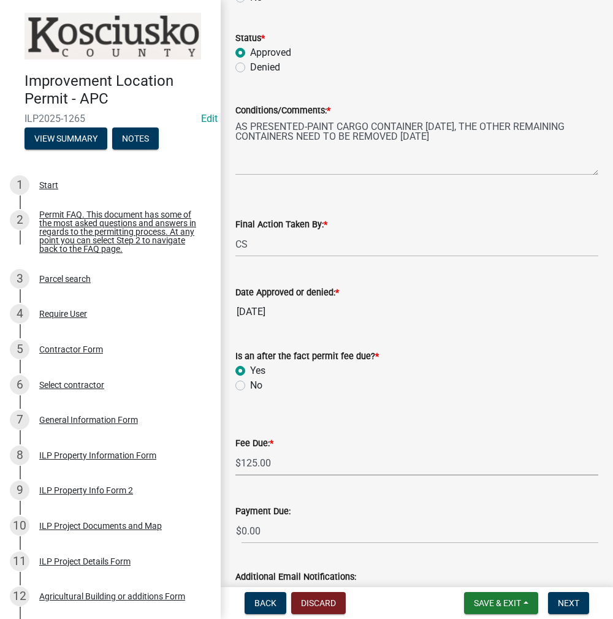
select select "654cf63f-9773-4a49-9949-bcaf97ebfa68"
click at [571, 604] on span "Next" at bounding box center [568, 603] width 21 height 10
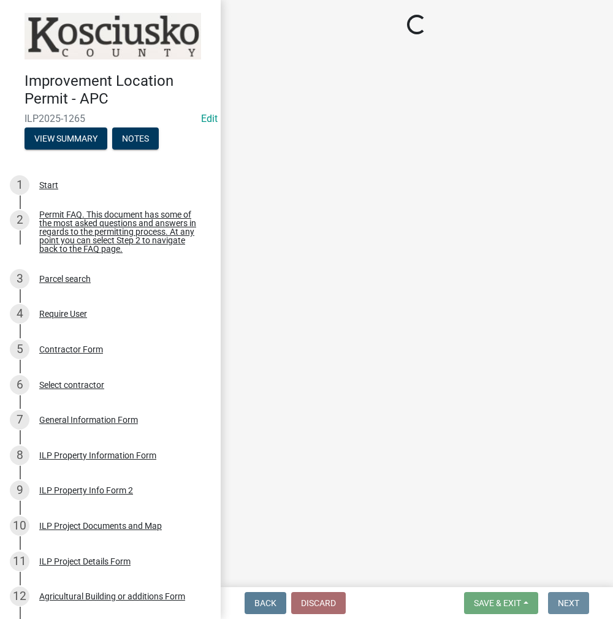
scroll to position [0, 0]
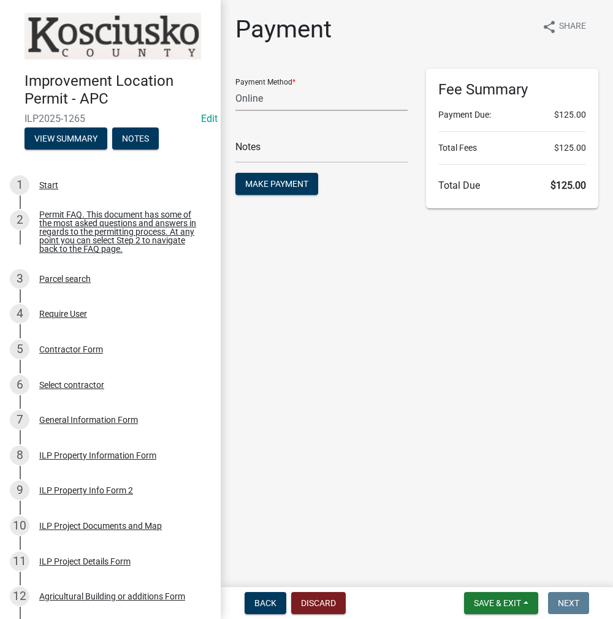
click at [277, 92] on select "Credit Card POS Check Cash Online" at bounding box center [321, 98] width 172 height 25
select select "1: 0"
click at [235, 86] on select "Credit Card POS Check Cash Online" at bounding box center [321, 98] width 172 height 25
click at [311, 153] on input "text" at bounding box center [321, 150] width 172 height 25
click at [247, 151] on input "text" at bounding box center [321, 150] width 172 height 25
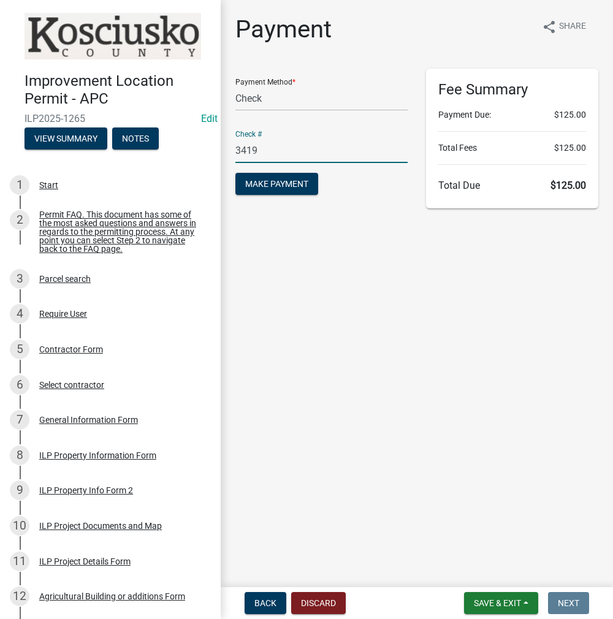
type input "3419"
click at [235, 173] on button "Make Payment" at bounding box center [276, 184] width 83 height 22
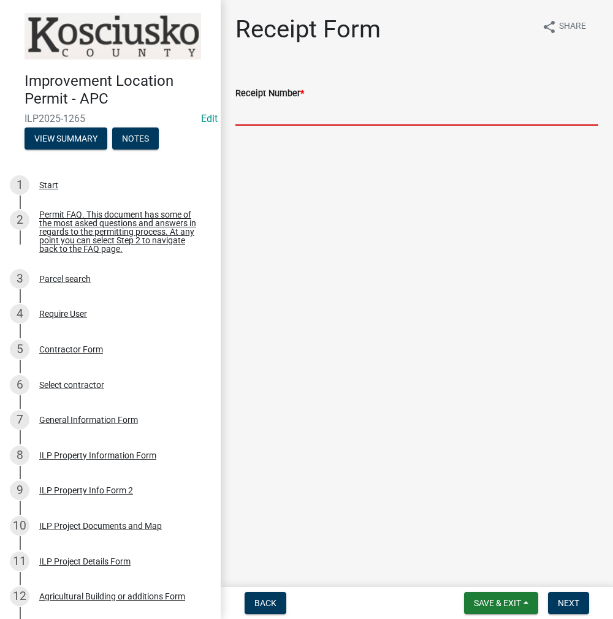
click at [314, 107] on input "Receipt Number *" at bounding box center [416, 113] width 363 height 25
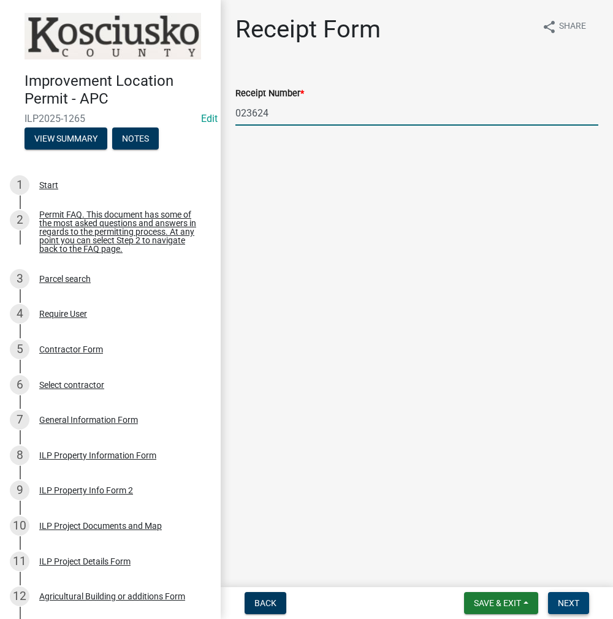
type input "023624"
click at [582, 611] on button "Next" at bounding box center [568, 603] width 41 height 22
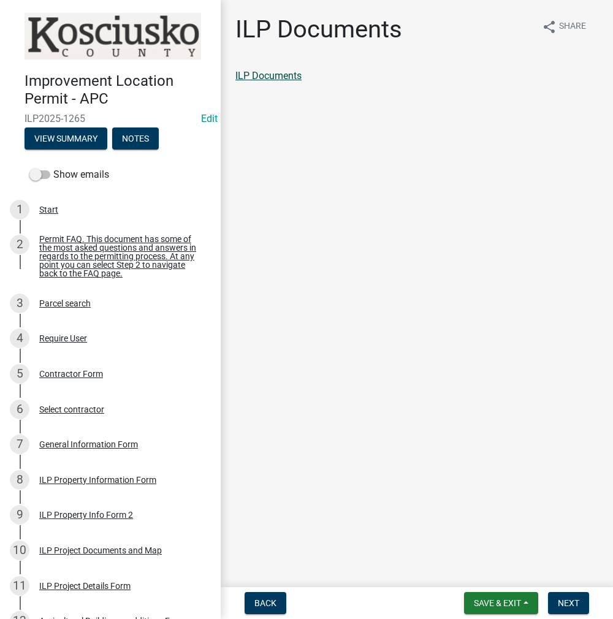
click at [288, 71] on link "ILP Documents" at bounding box center [268, 76] width 66 height 12
